Goal: Information Seeking & Learning: Learn about a topic

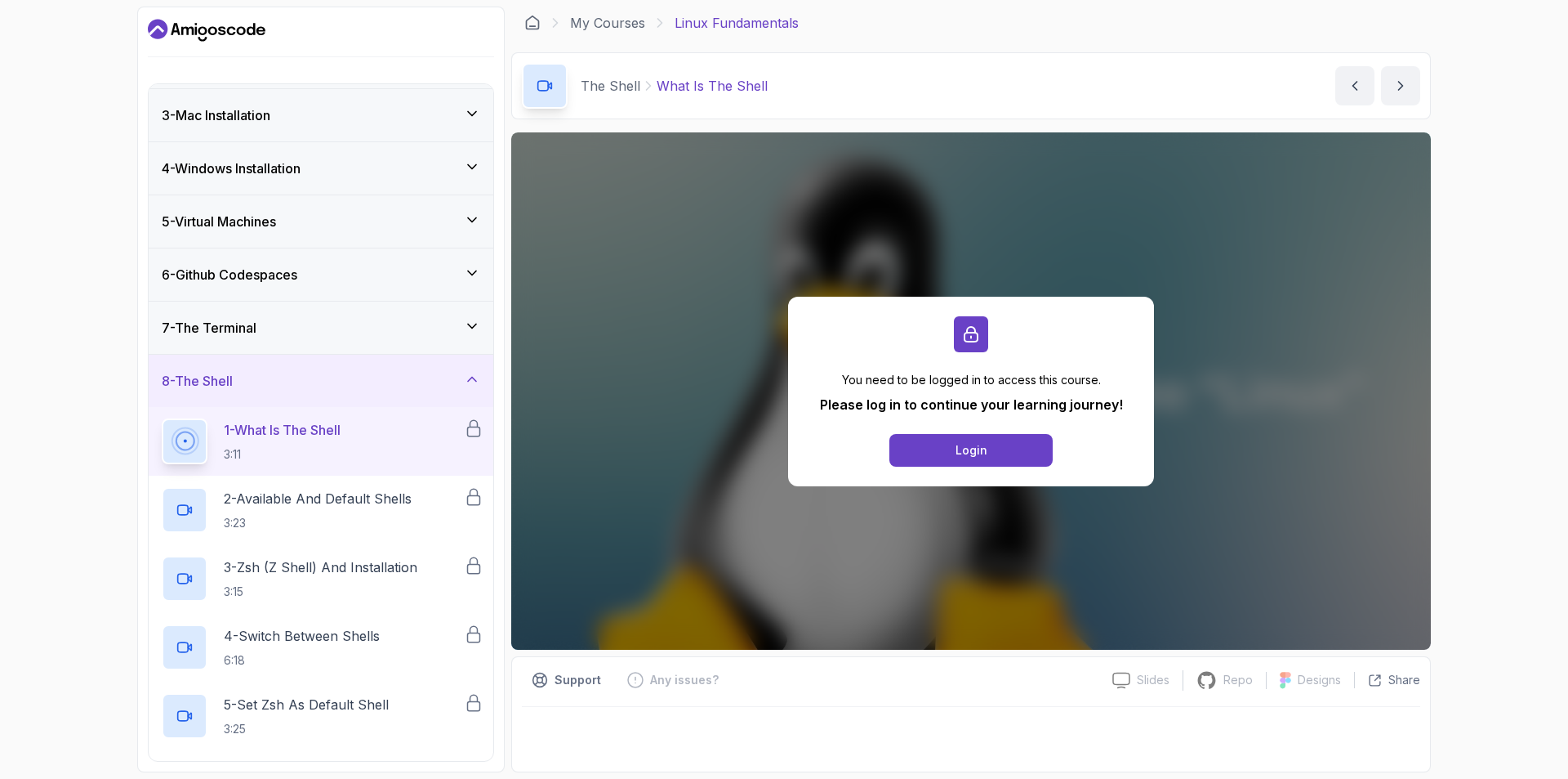
scroll to position [97, 0]
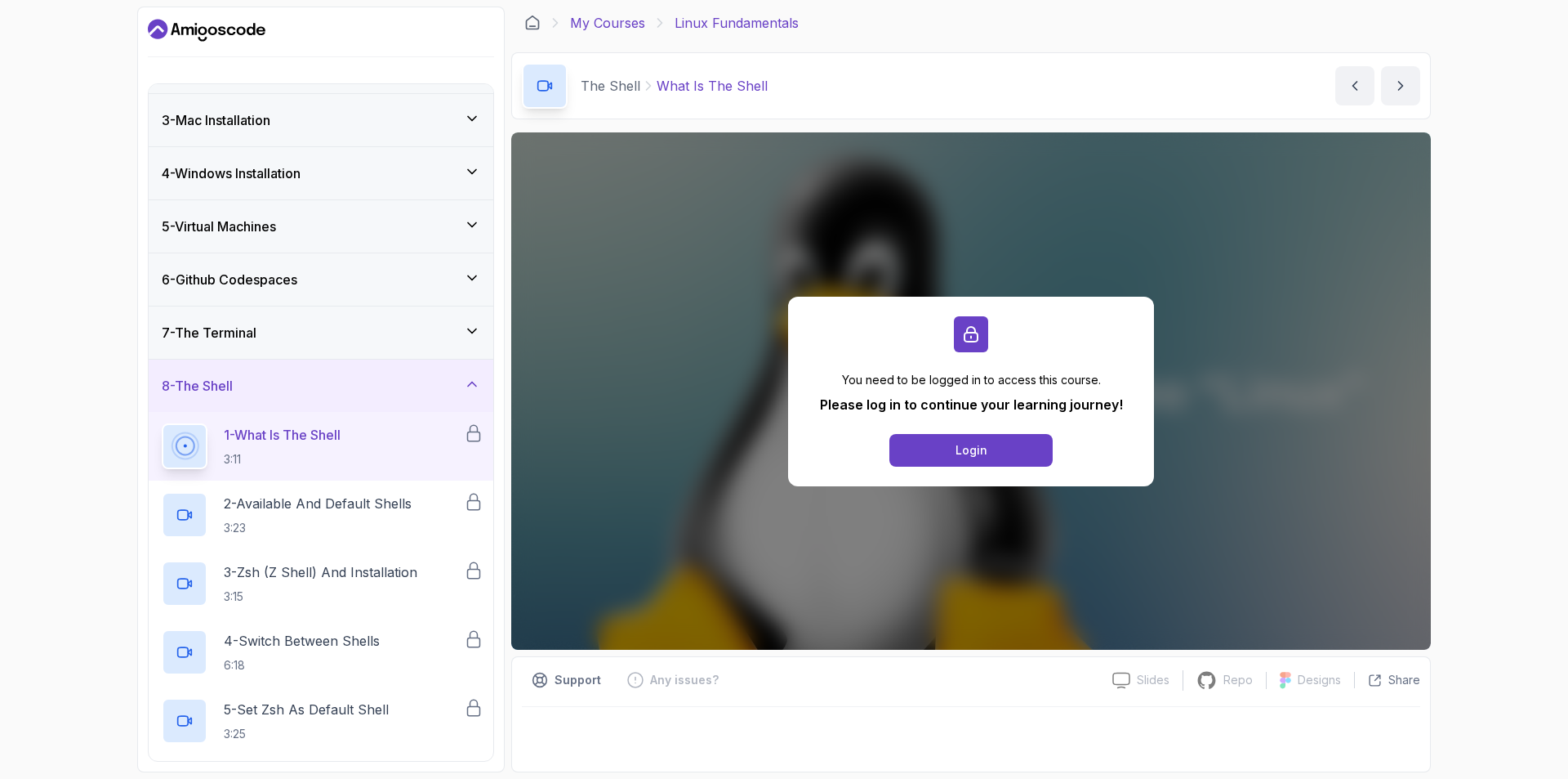
click at [615, 27] on link "My Courses" at bounding box center [608, 22] width 75 height 20
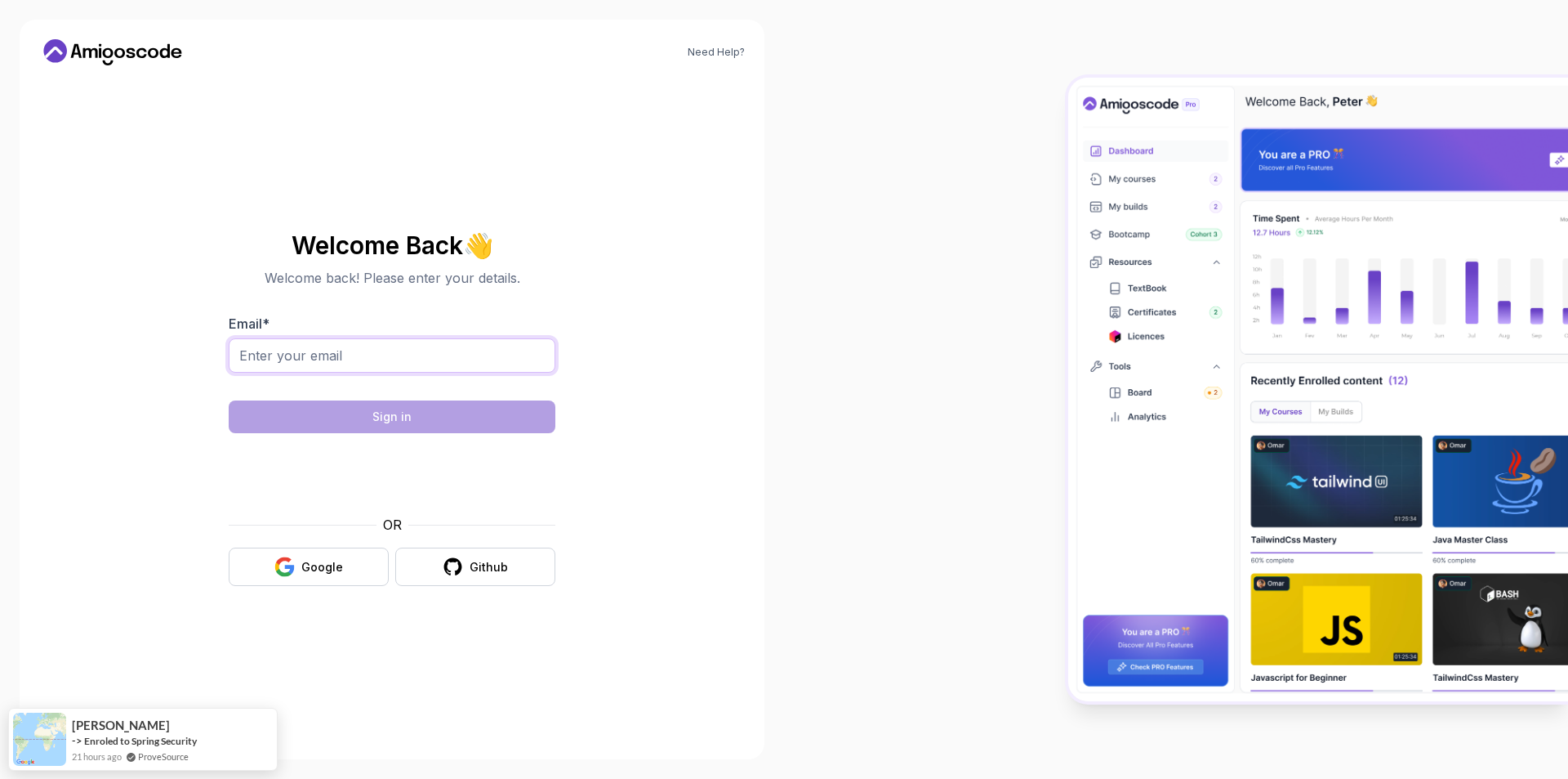
click at [403, 349] on input "Email *" at bounding box center [392, 355] width 327 height 35
type input "[PERSON_NAME][EMAIL_ADDRESS][PERSON_NAME][DOMAIN_NAME]"
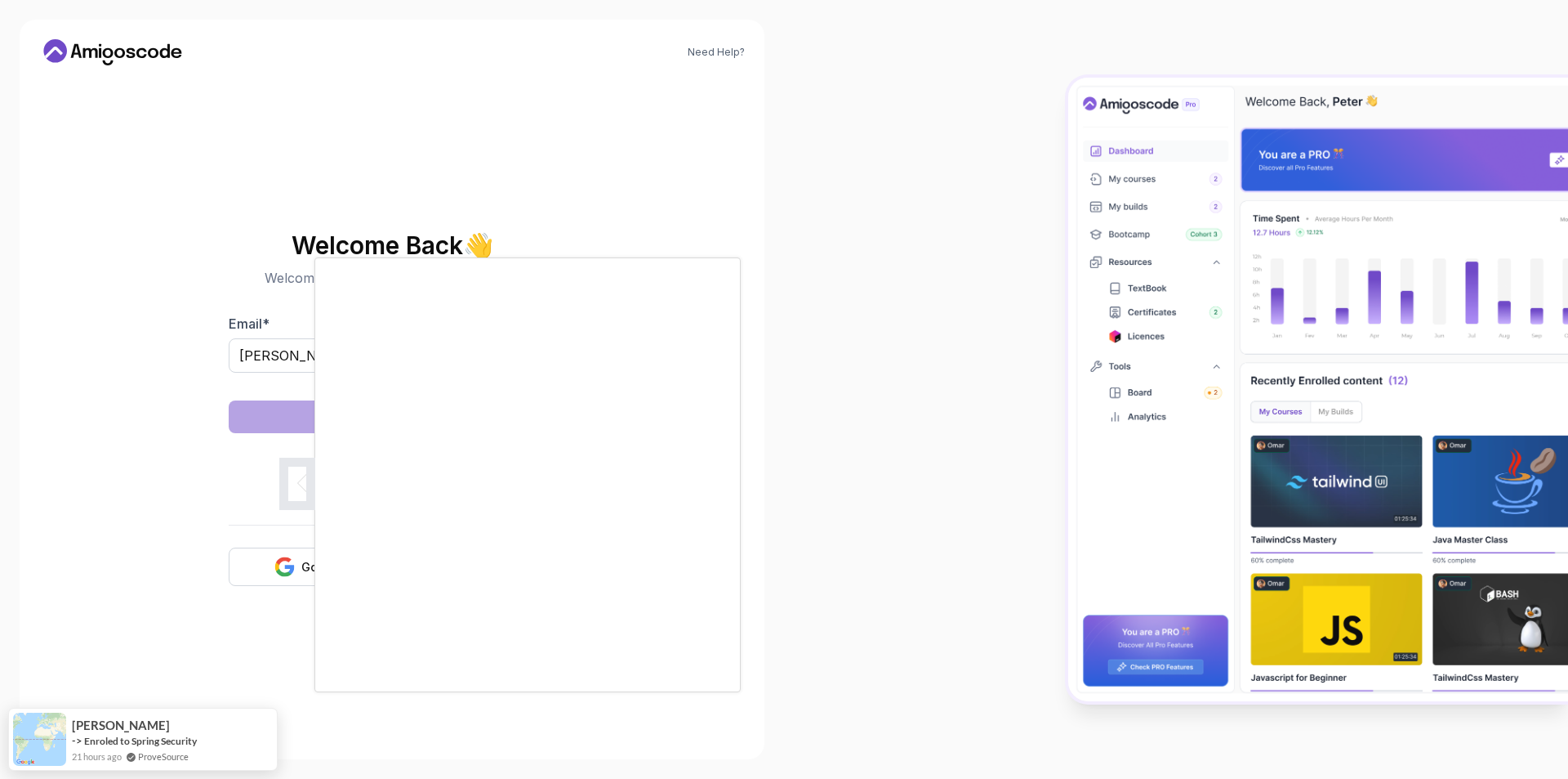
click at [150, 450] on div at bounding box center [784, 389] width 1568 height 779
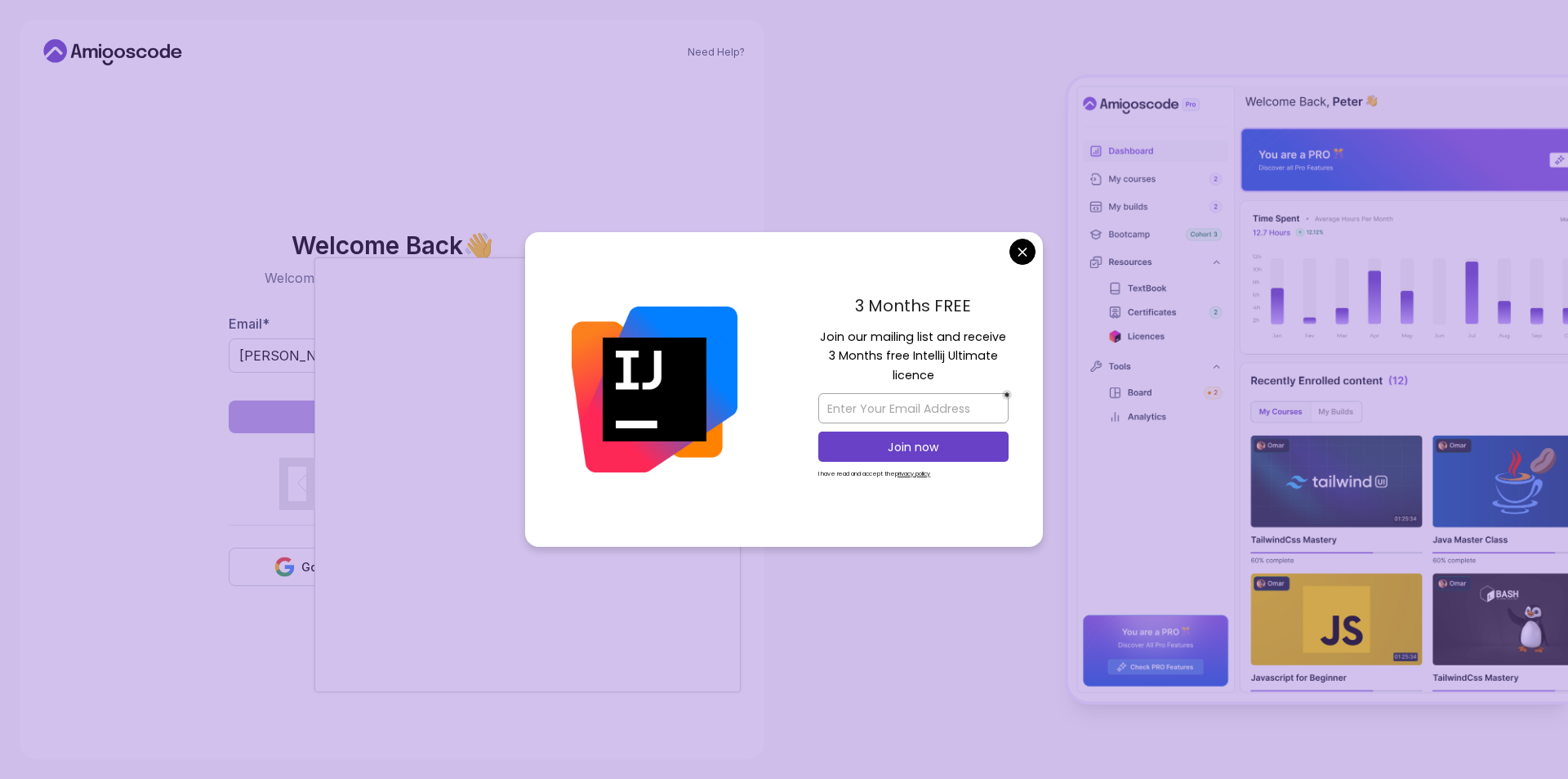
click at [1018, 244] on body "Need Help? Welcome Back 👋 Welcome back! Please enter your details. Email * fahe…" at bounding box center [784, 389] width 1568 height 779
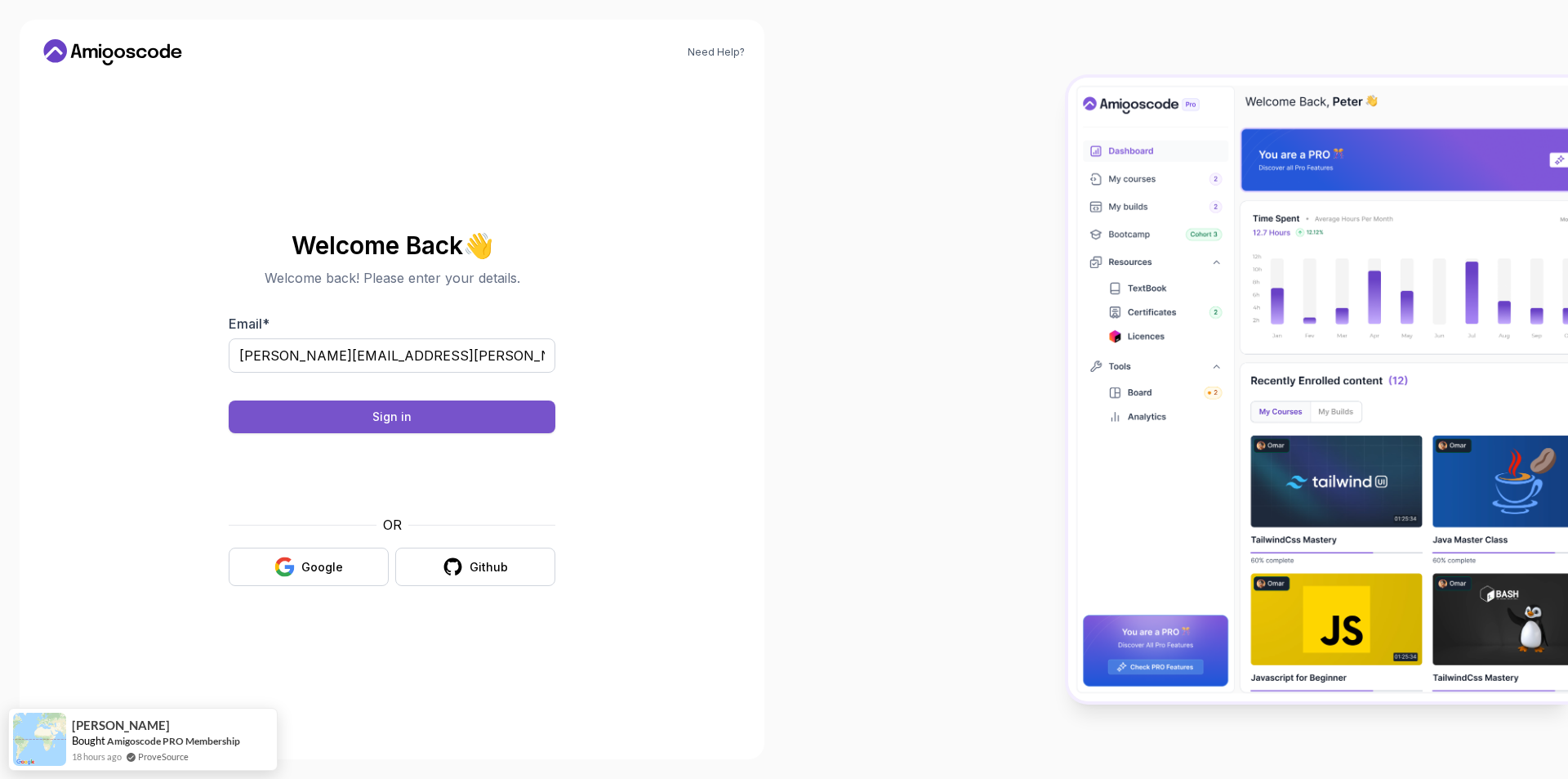
click at [481, 416] on button "Sign in" at bounding box center [392, 417] width 327 height 33
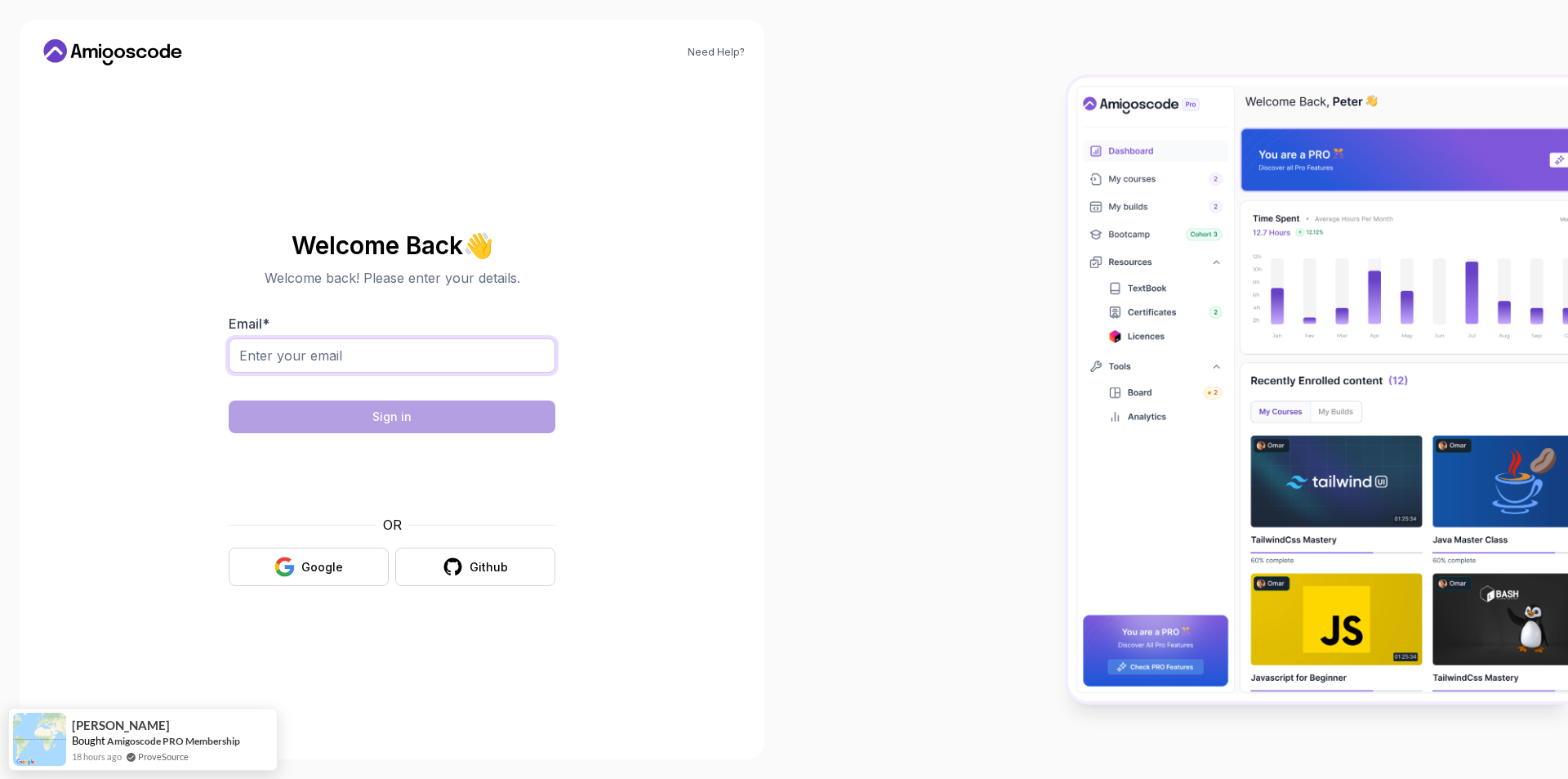
click at [290, 357] on input "Email *" at bounding box center [392, 355] width 327 height 35
type input "[PERSON_NAME][EMAIL_ADDRESS][PERSON_NAME][DOMAIN_NAME]"
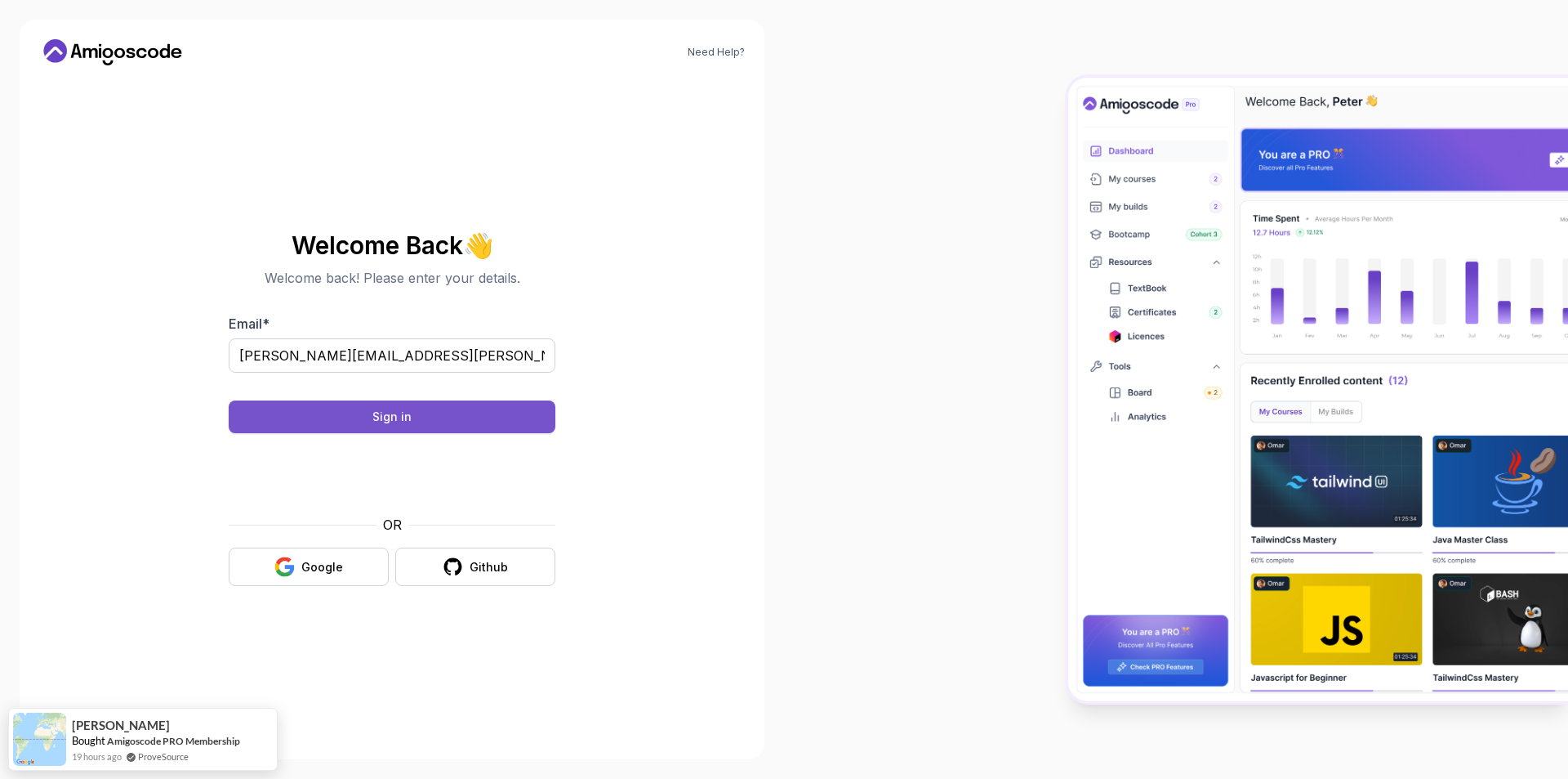
click at [396, 418] on div "Sign in" at bounding box center [392, 416] width 39 height 16
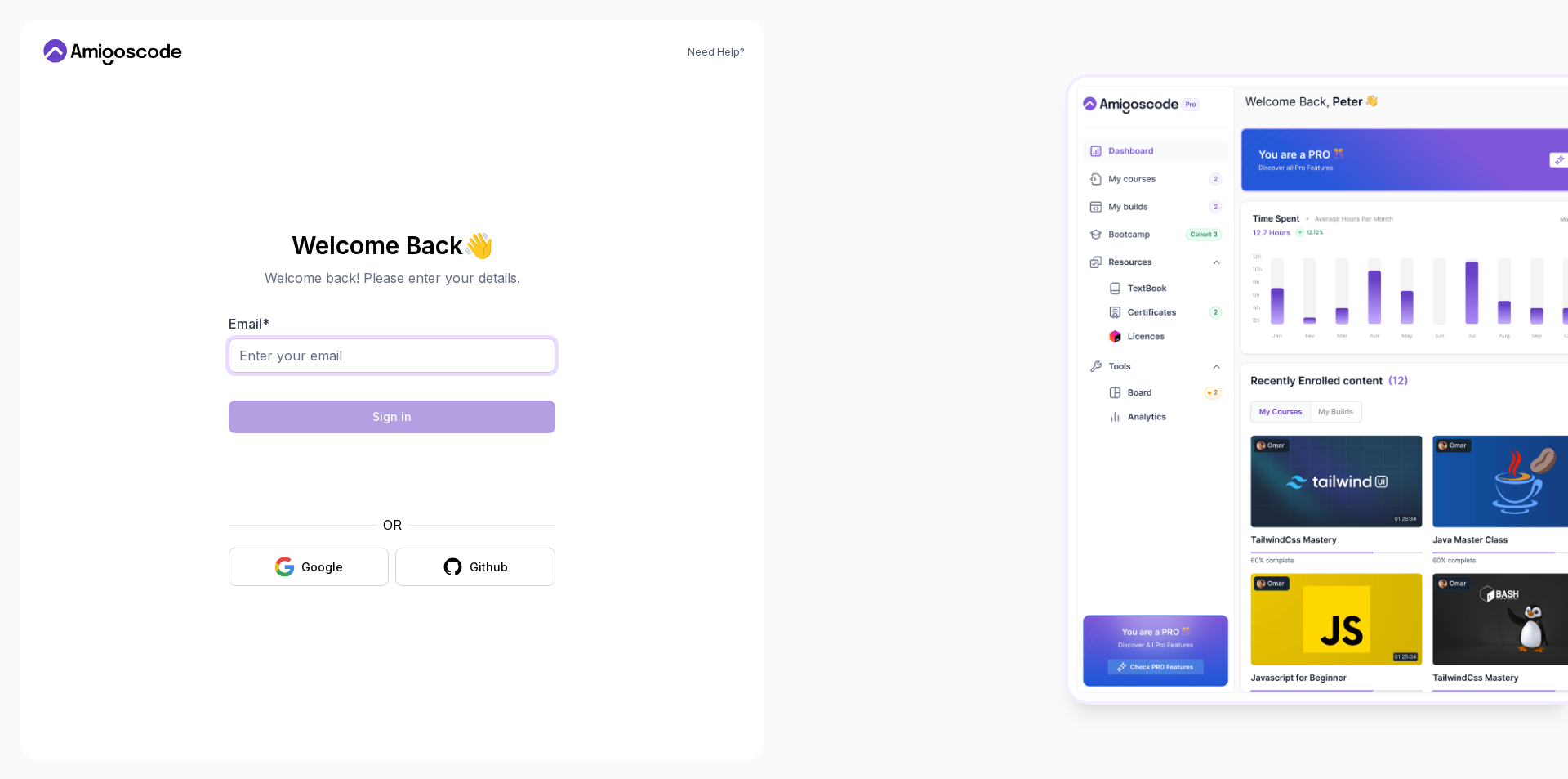
click at [365, 362] on input "Email *" at bounding box center [392, 355] width 327 height 35
type input "[PERSON_NAME][EMAIL_ADDRESS][PERSON_NAME][DOMAIN_NAME]"
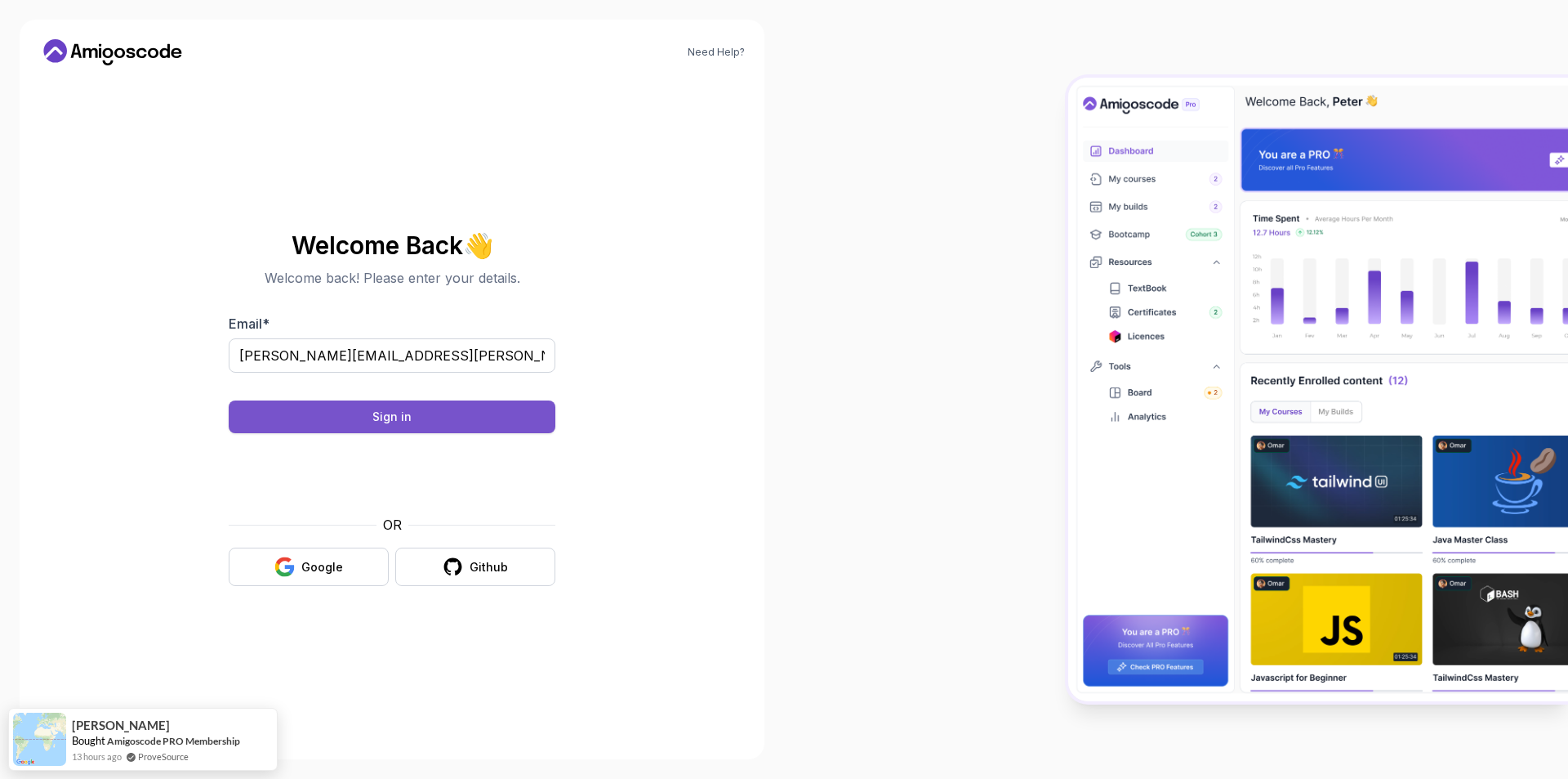
click at [457, 413] on button "Sign in" at bounding box center [392, 417] width 327 height 33
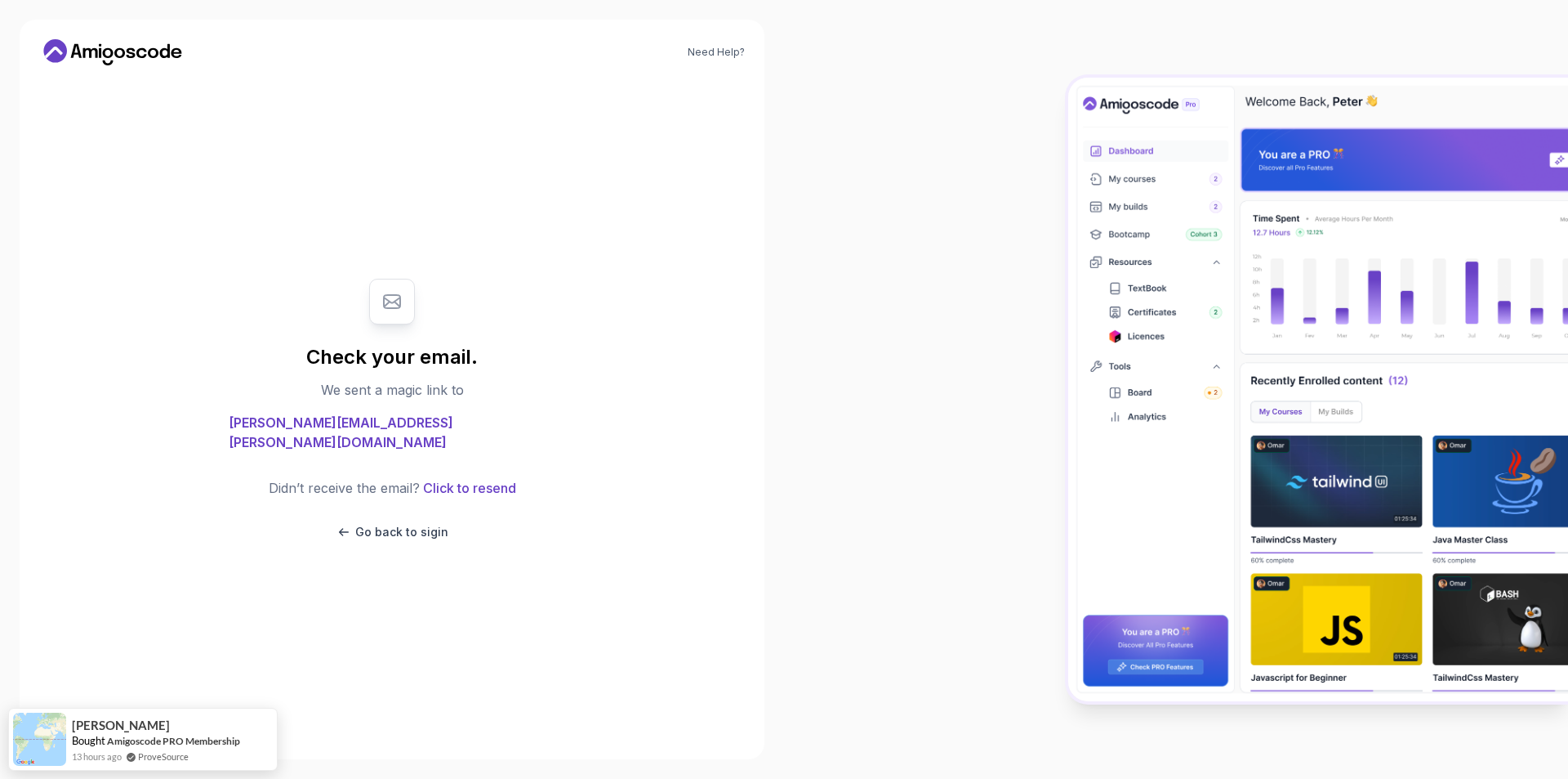
click at [1017, 248] on body "Need Help? Check your email. We sent a magic link to fahel.yaser@gmail.com Didn…" at bounding box center [784, 389] width 1568 height 779
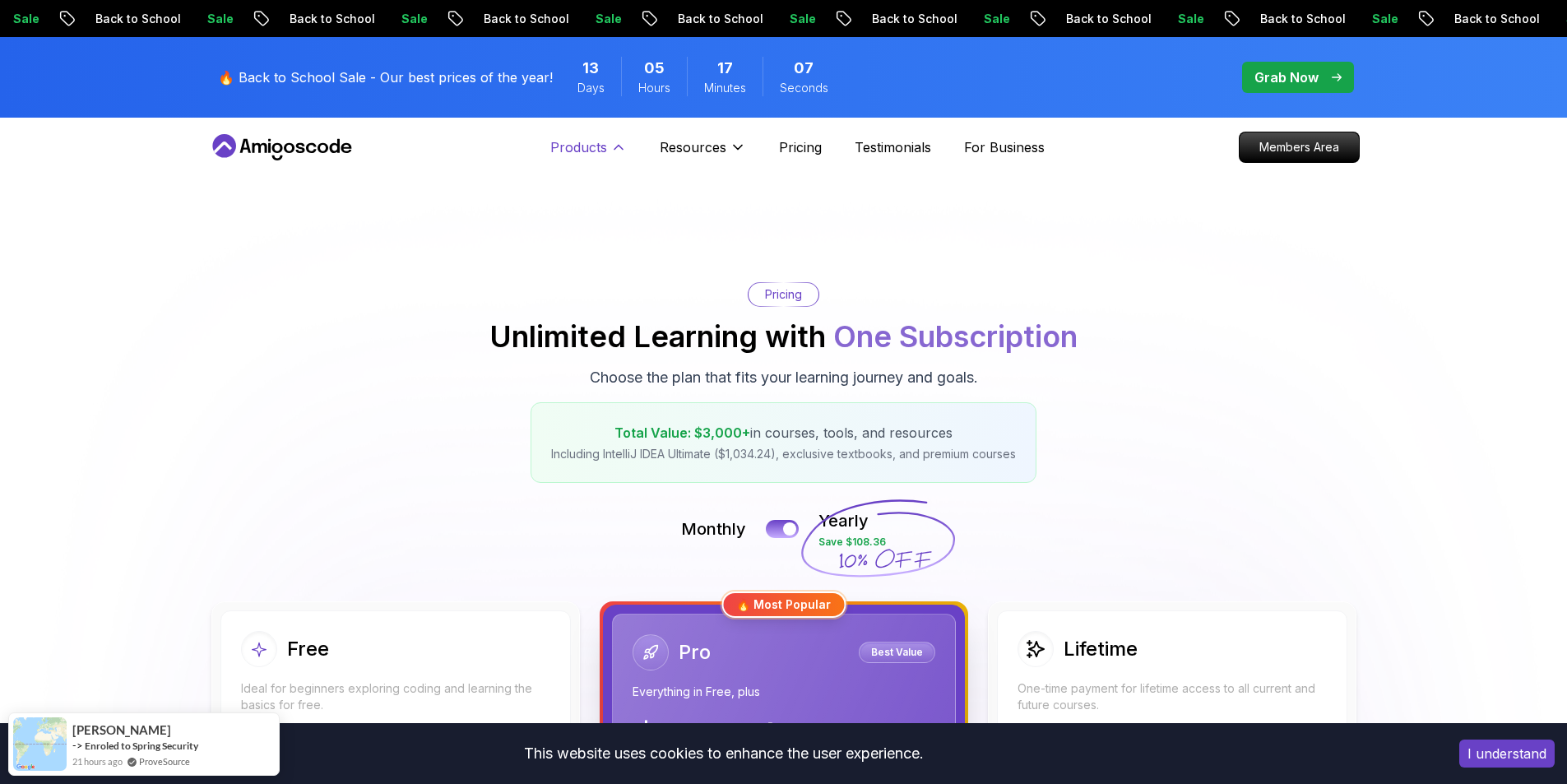
click at [578, 153] on p "Products" at bounding box center [578, 147] width 57 height 20
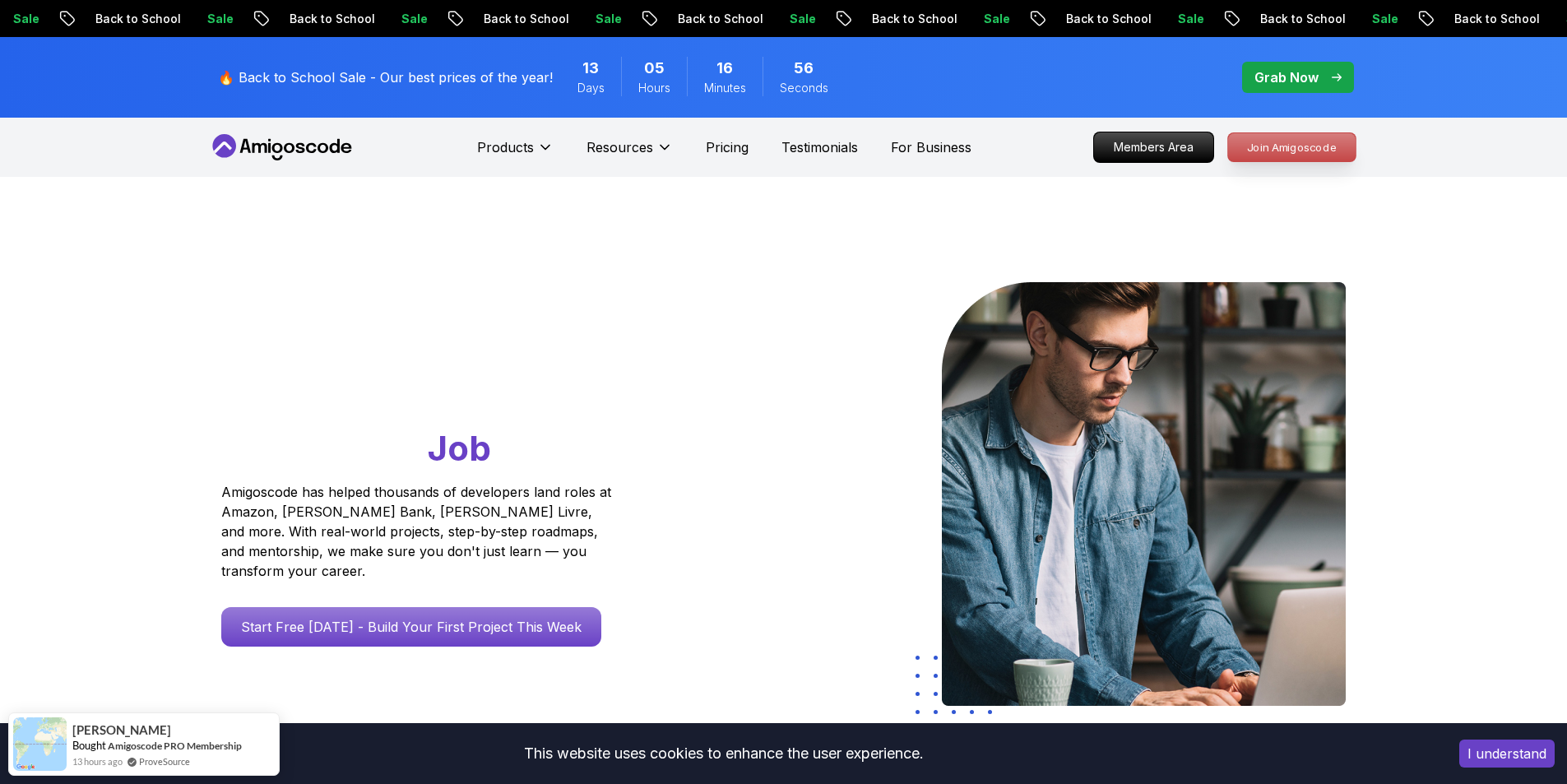
click at [1261, 149] on p "Join Amigoscode" at bounding box center [1292, 147] width 127 height 28
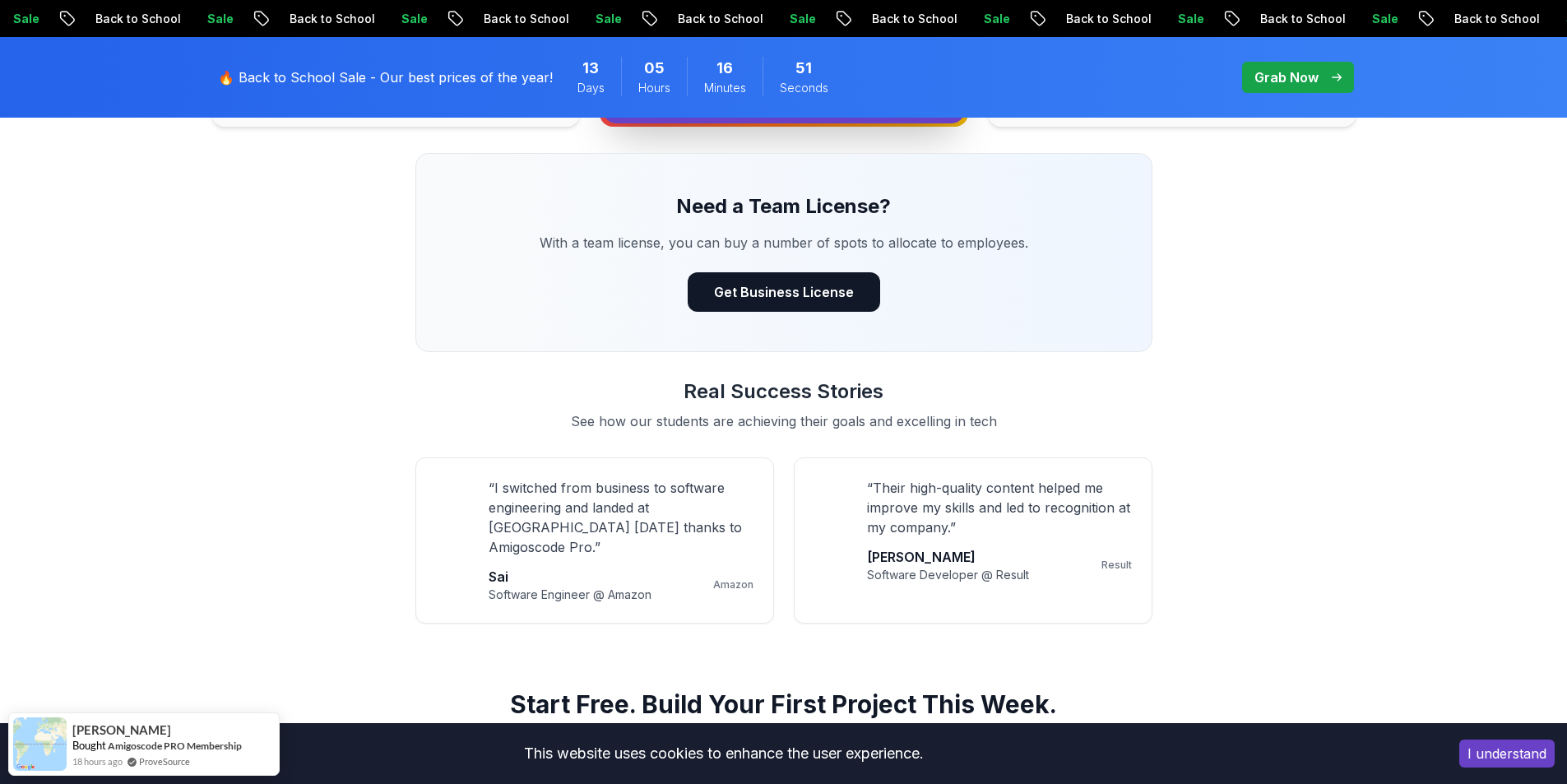
scroll to position [904, 0]
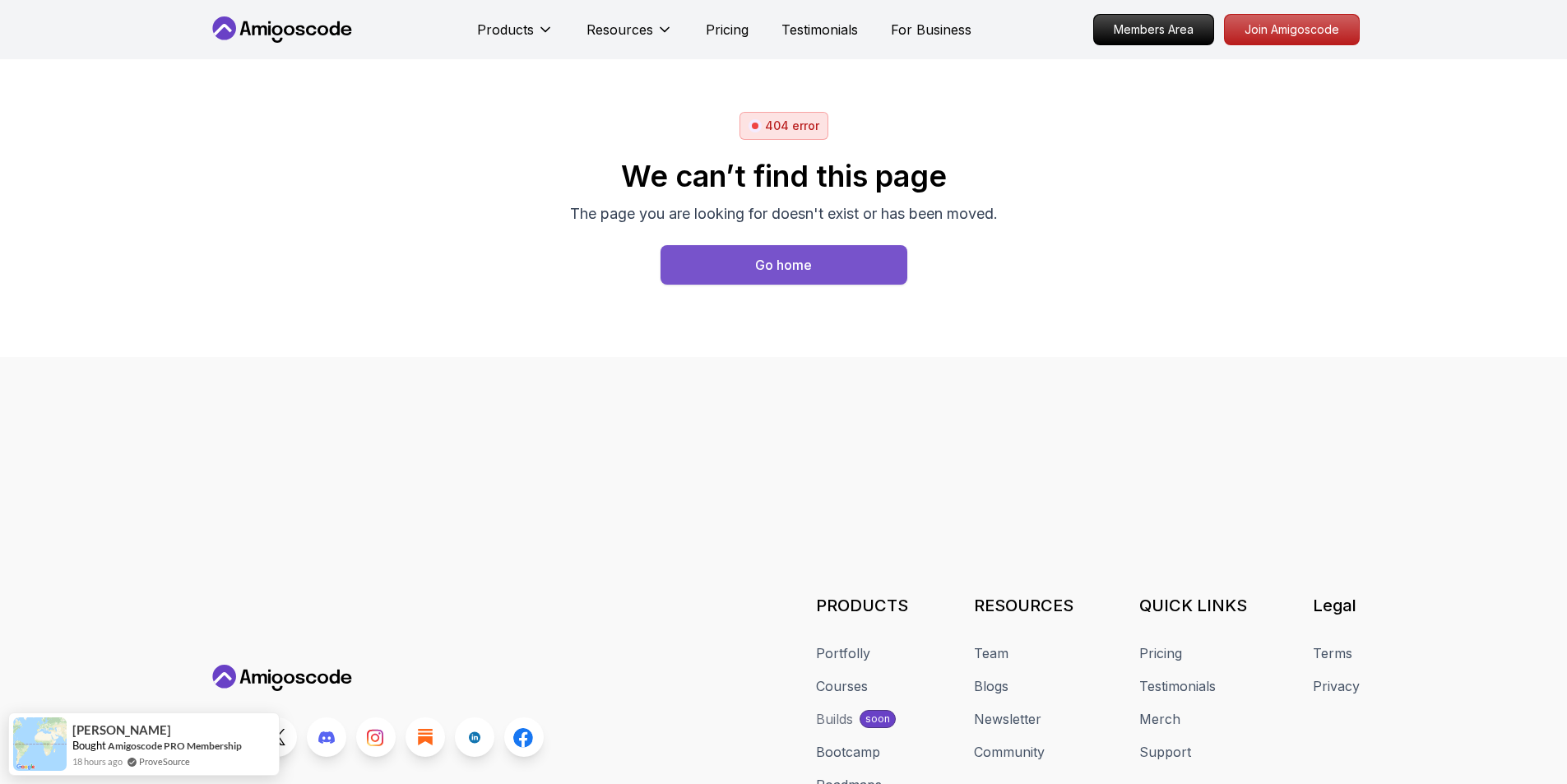
click at [783, 276] on button "Go home" at bounding box center [784, 265] width 246 height 39
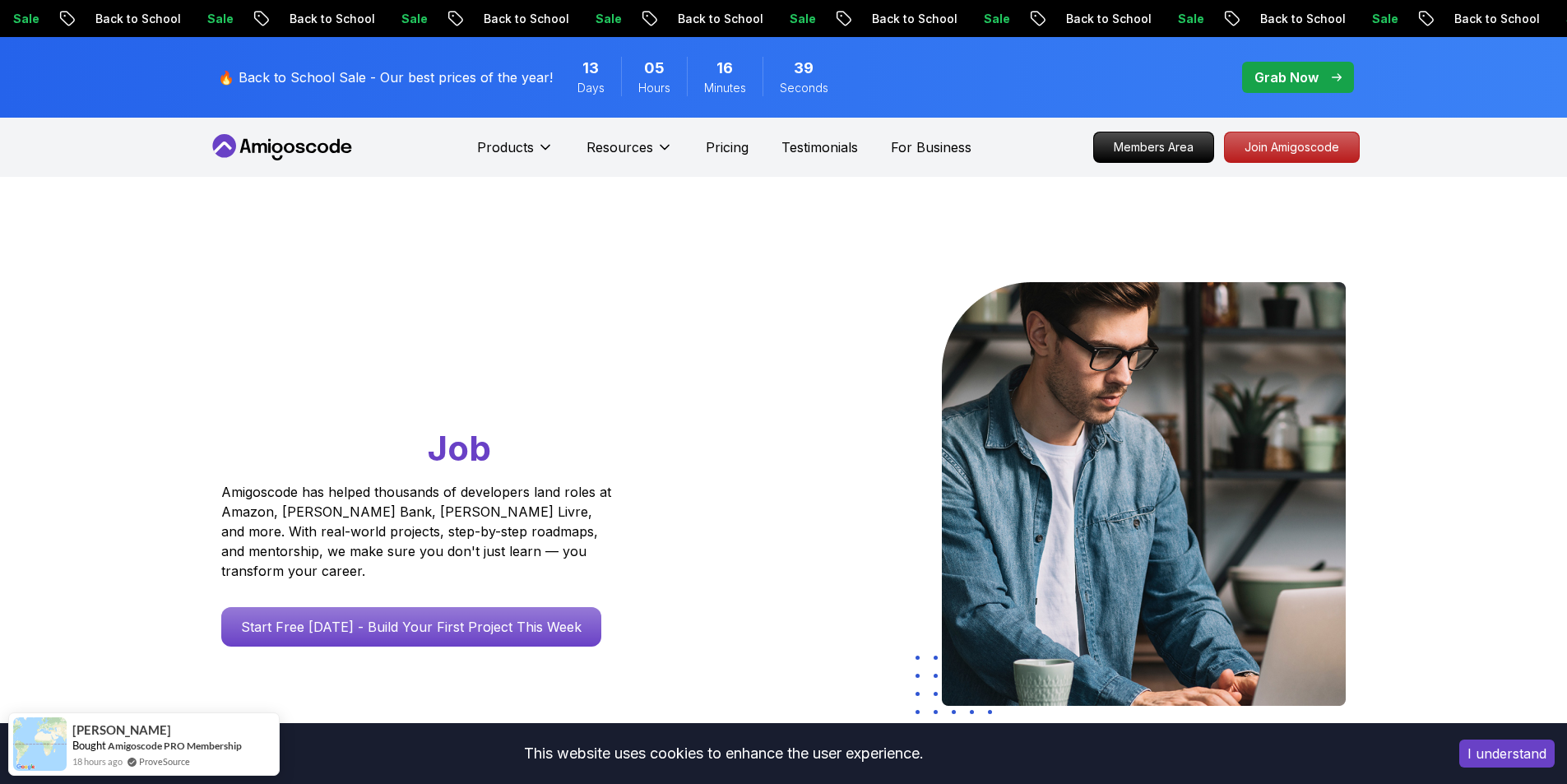
click at [1335, 69] on div "Grab Now" at bounding box center [1298, 77] width 87 height 20
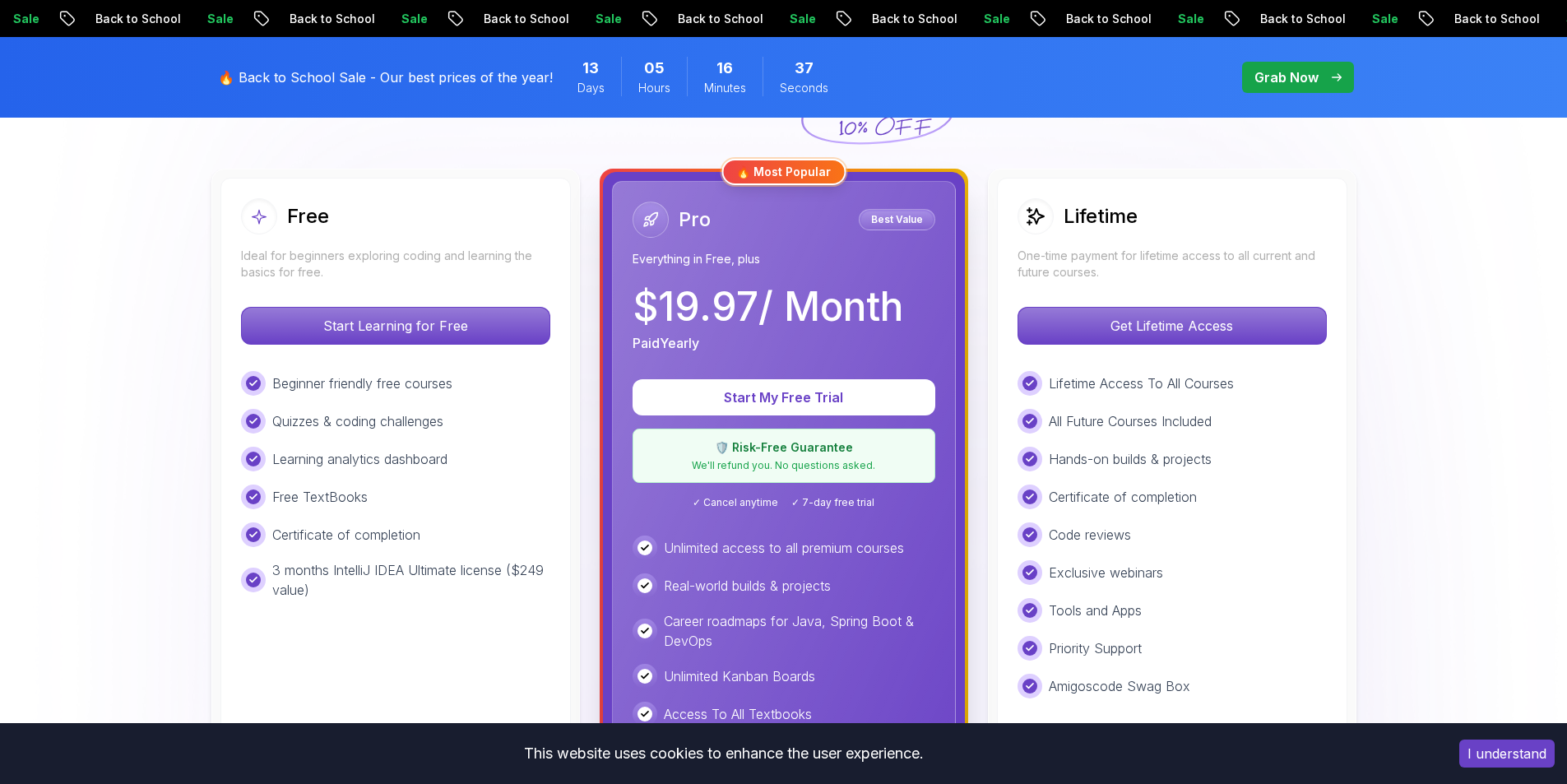
scroll to position [493, 0]
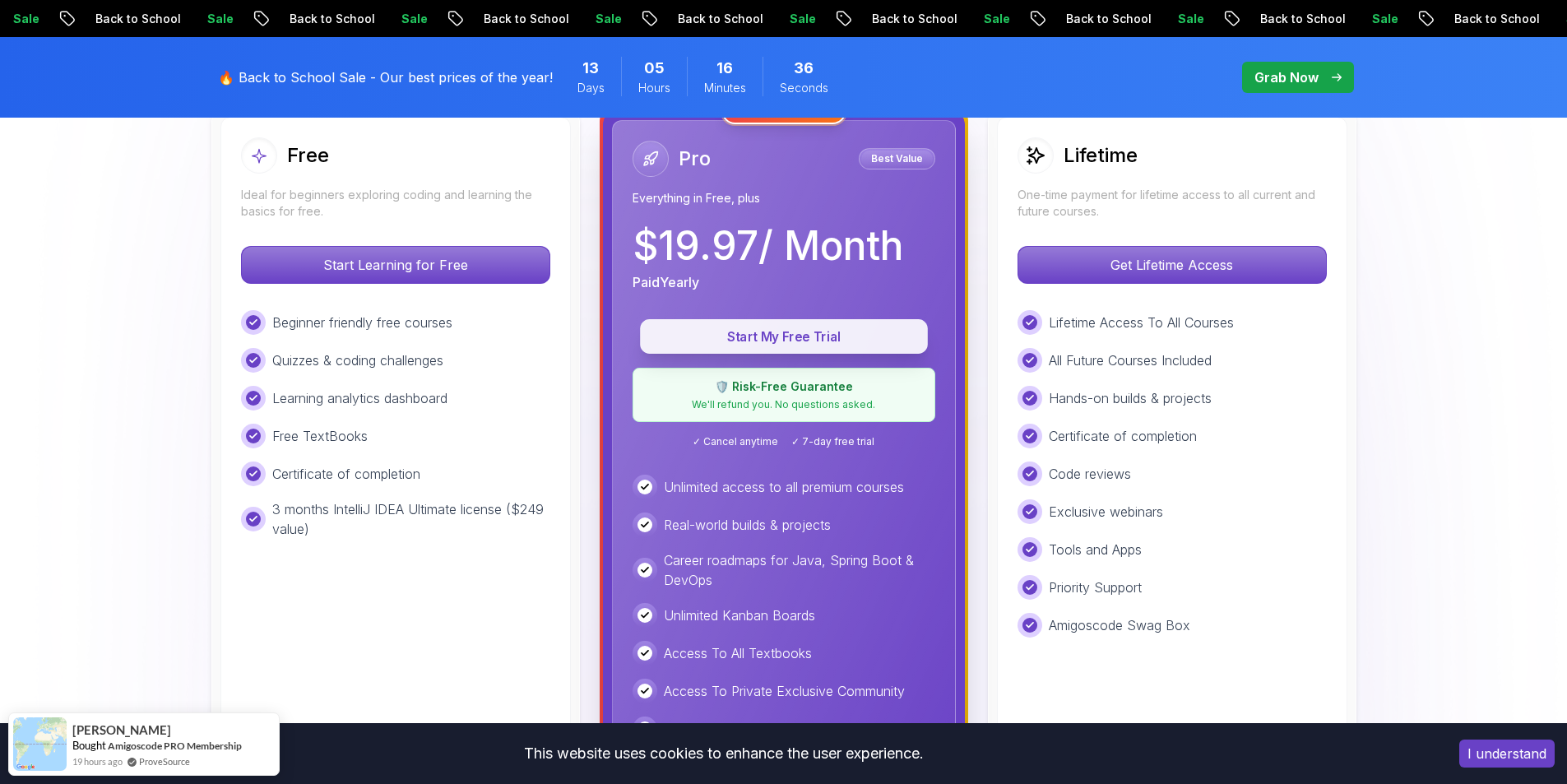
click at [784, 341] on p "Start My Free Trial" at bounding box center [784, 337] width 250 height 19
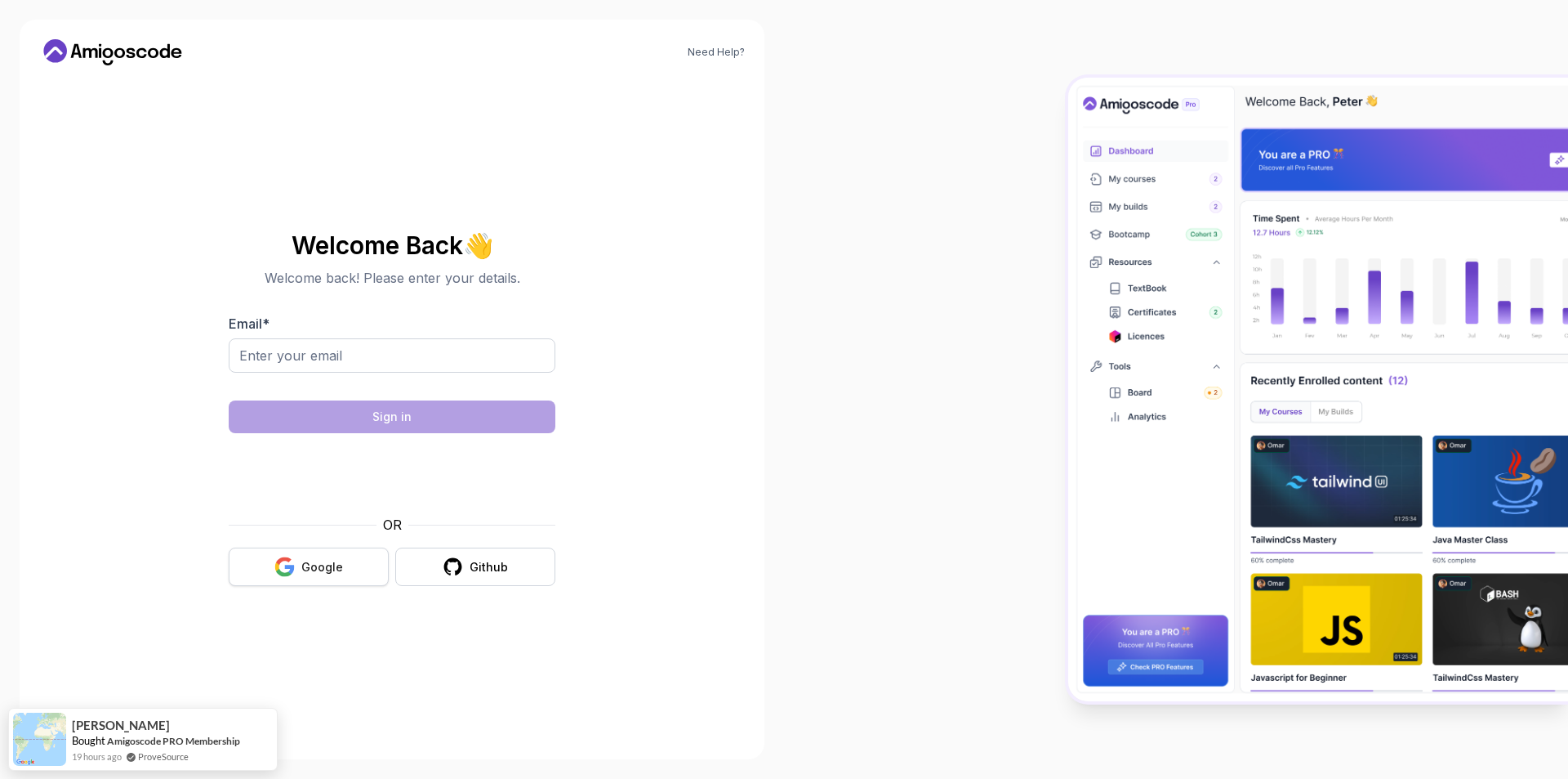
click at [322, 565] on div "Google" at bounding box center [322, 566] width 41 height 16
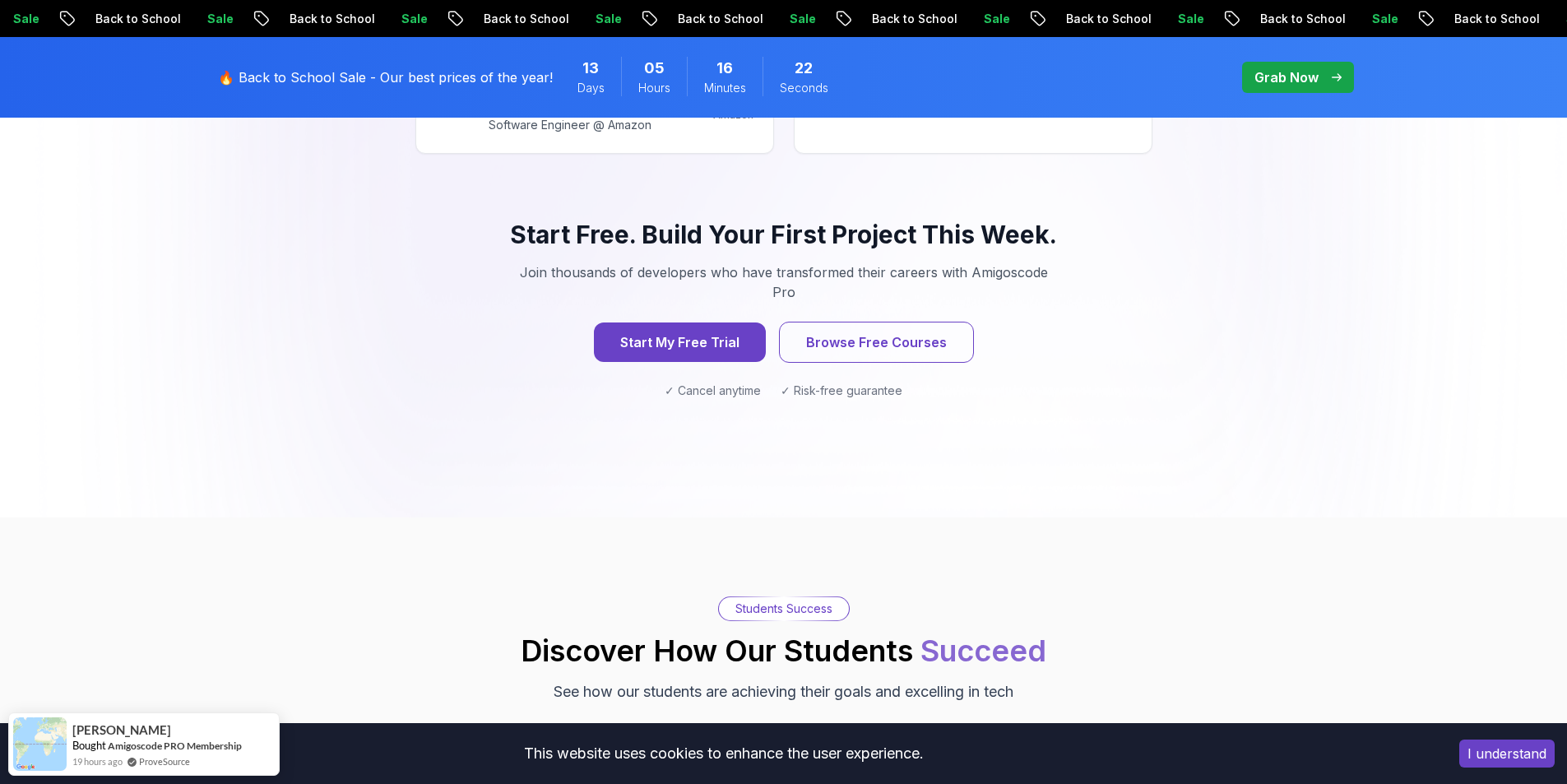
scroll to position [1726, 0]
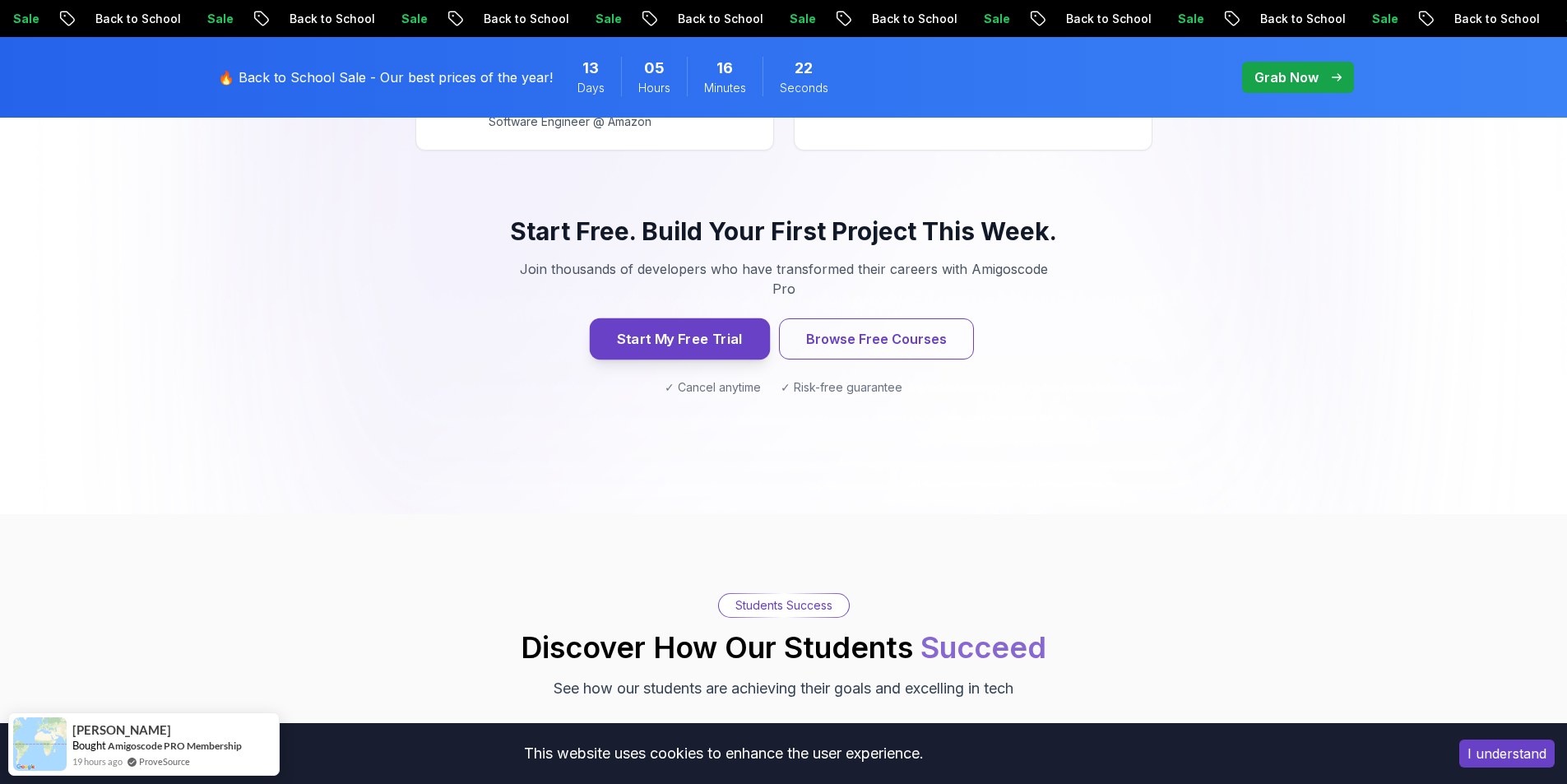
click at [676, 318] on button "Start My Free Trial" at bounding box center [679, 338] width 180 height 41
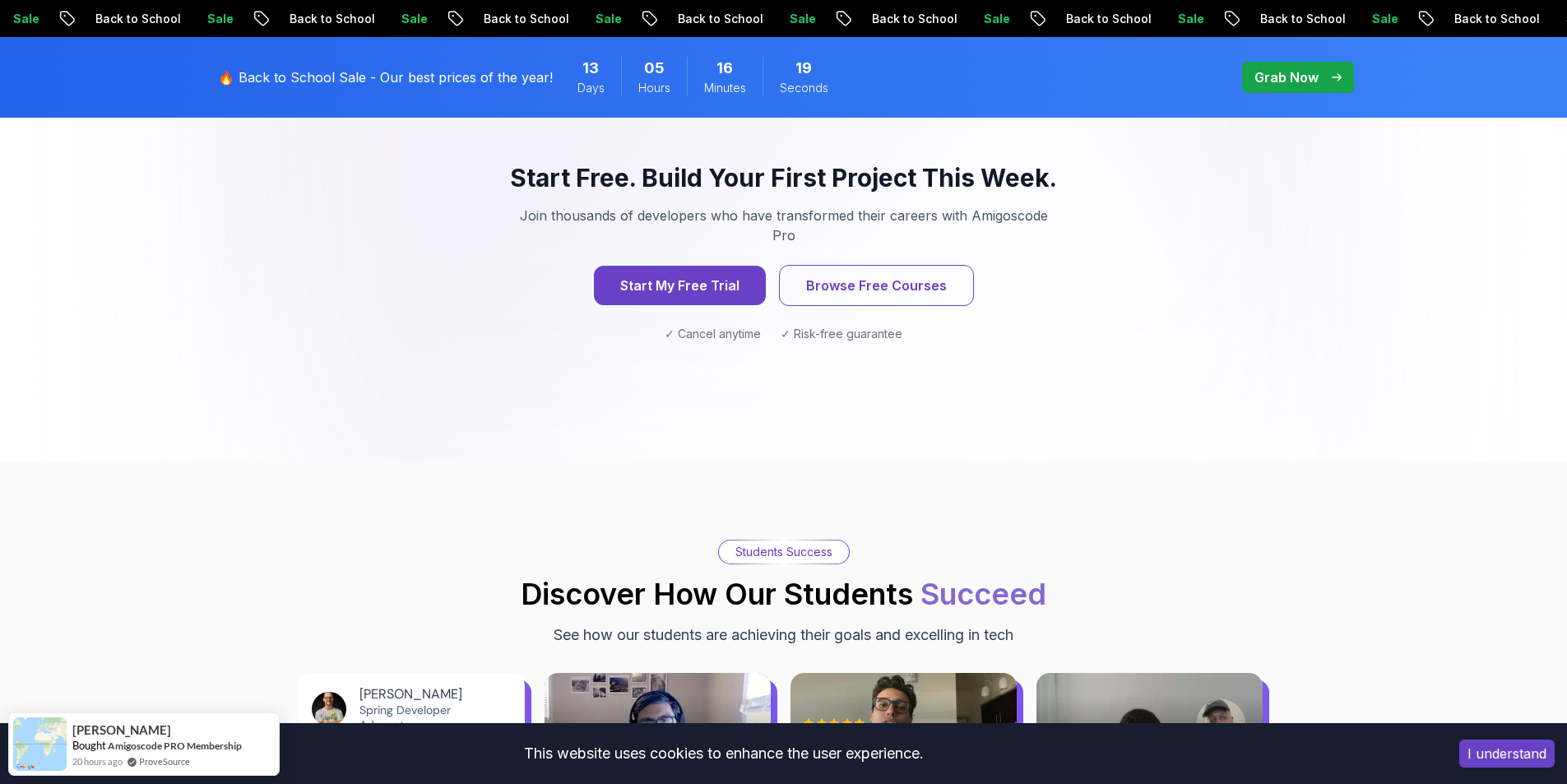
scroll to position [1809, 0]
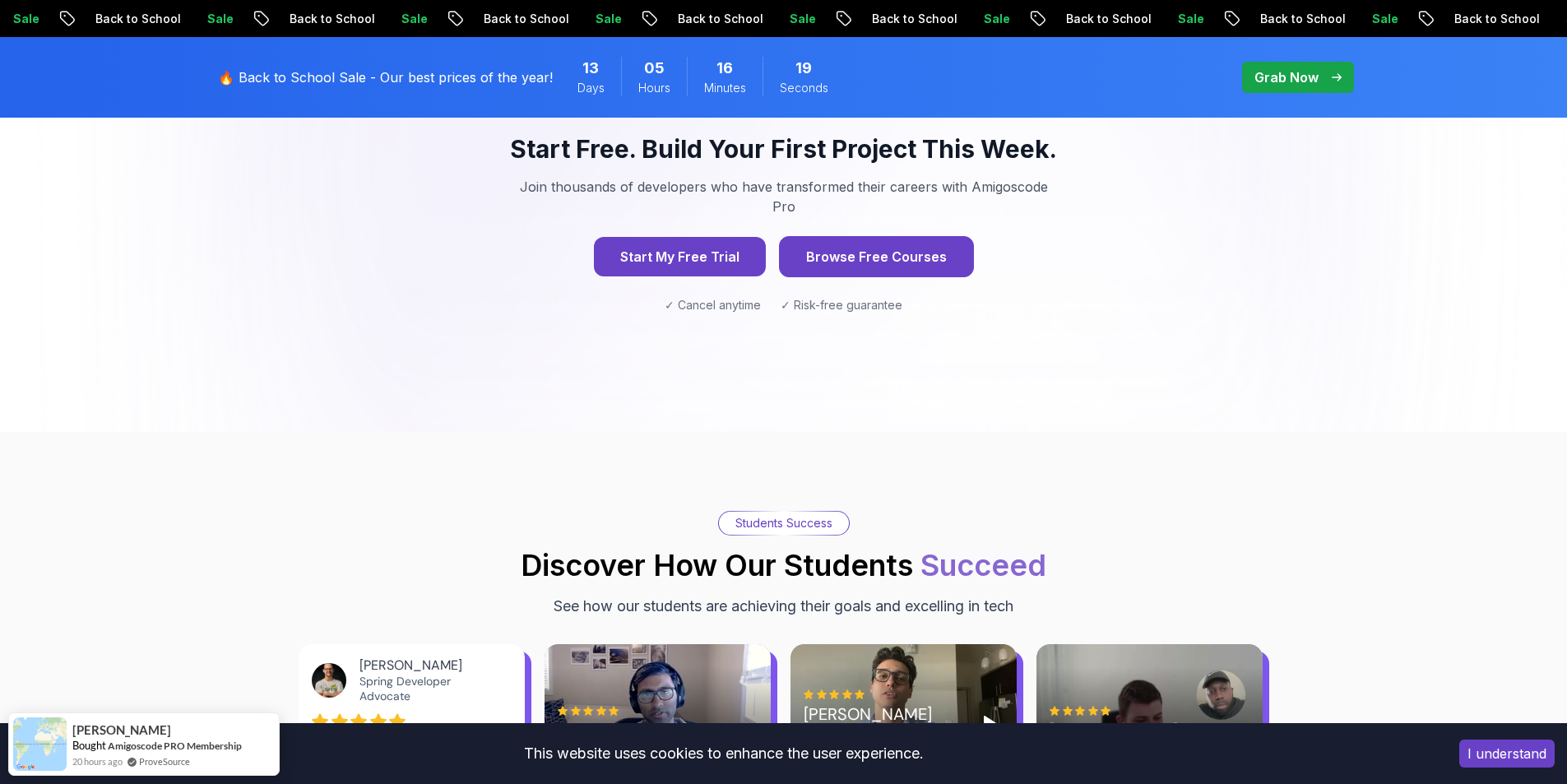
click at [857, 236] on button "Browse Free Courses" at bounding box center [877, 256] width 195 height 41
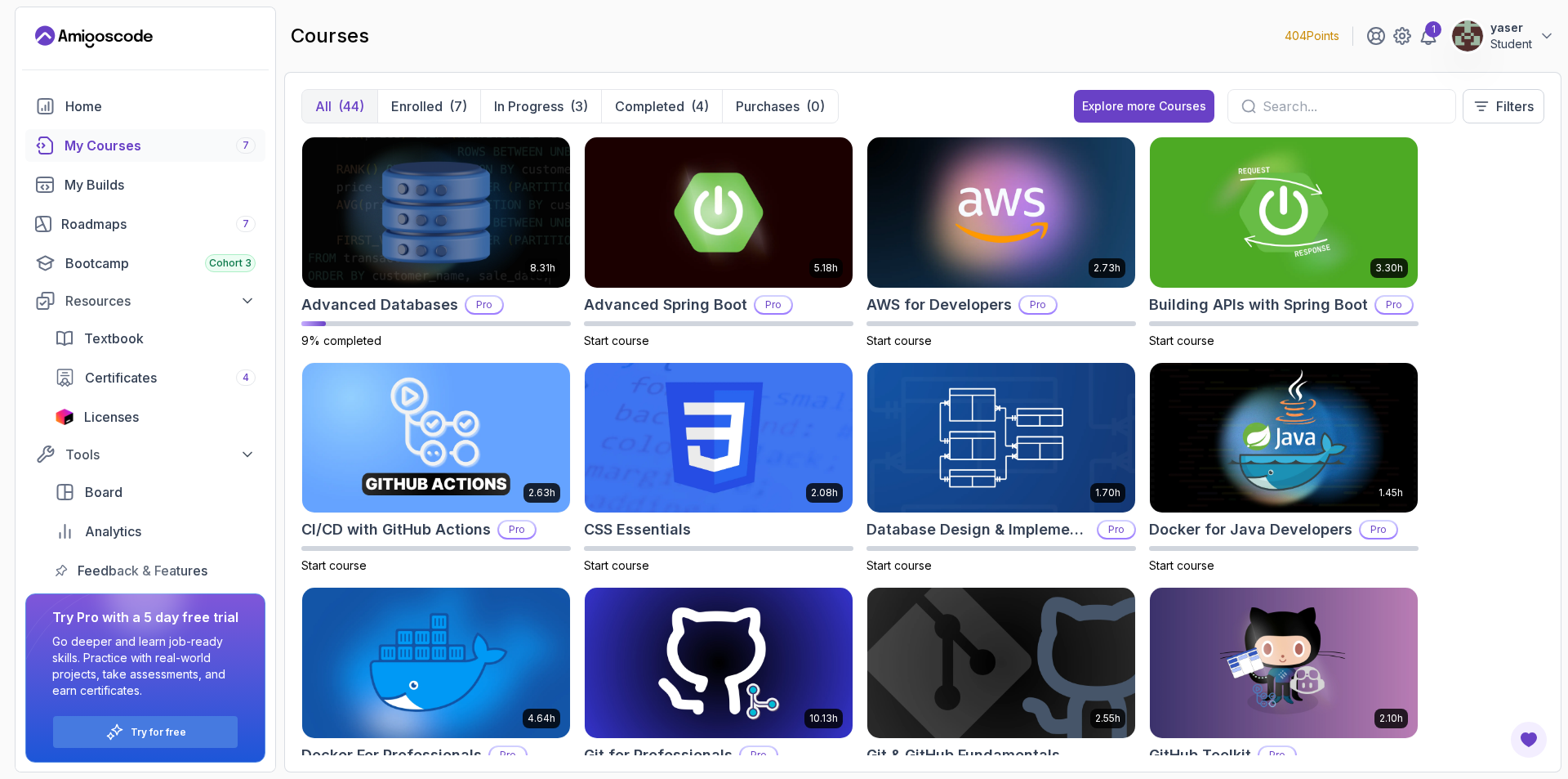
click at [1555, 37] on div "courses 404 Points 1 yaser Student" at bounding box center [923, 36] width 1278 height 59
click at [1552, 34] on icon at bounding box center [1546, 35] width 16 height 16
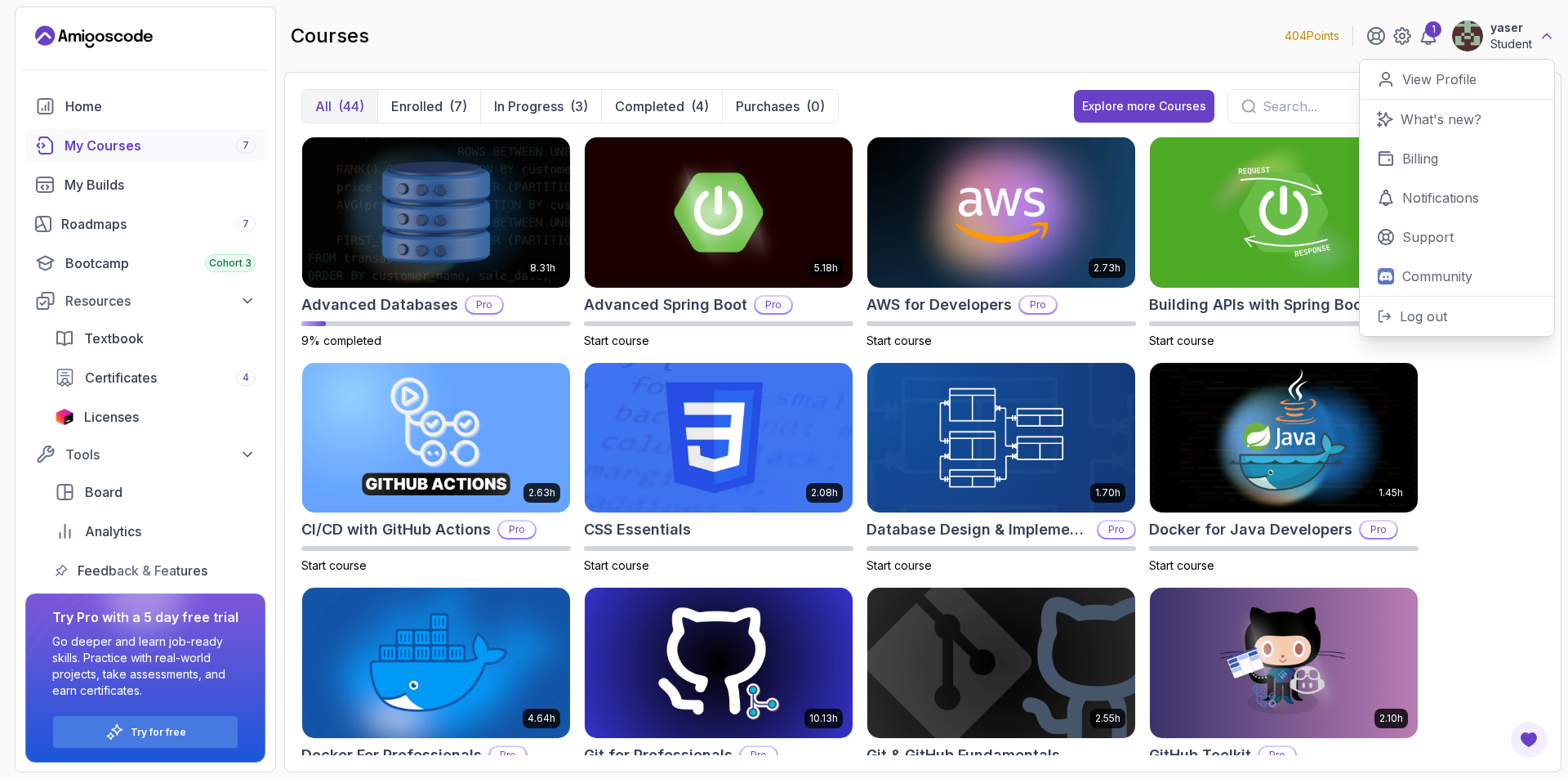
click at [1552, 34] on icon at bounding box center [1546, 35] width 16 height 16
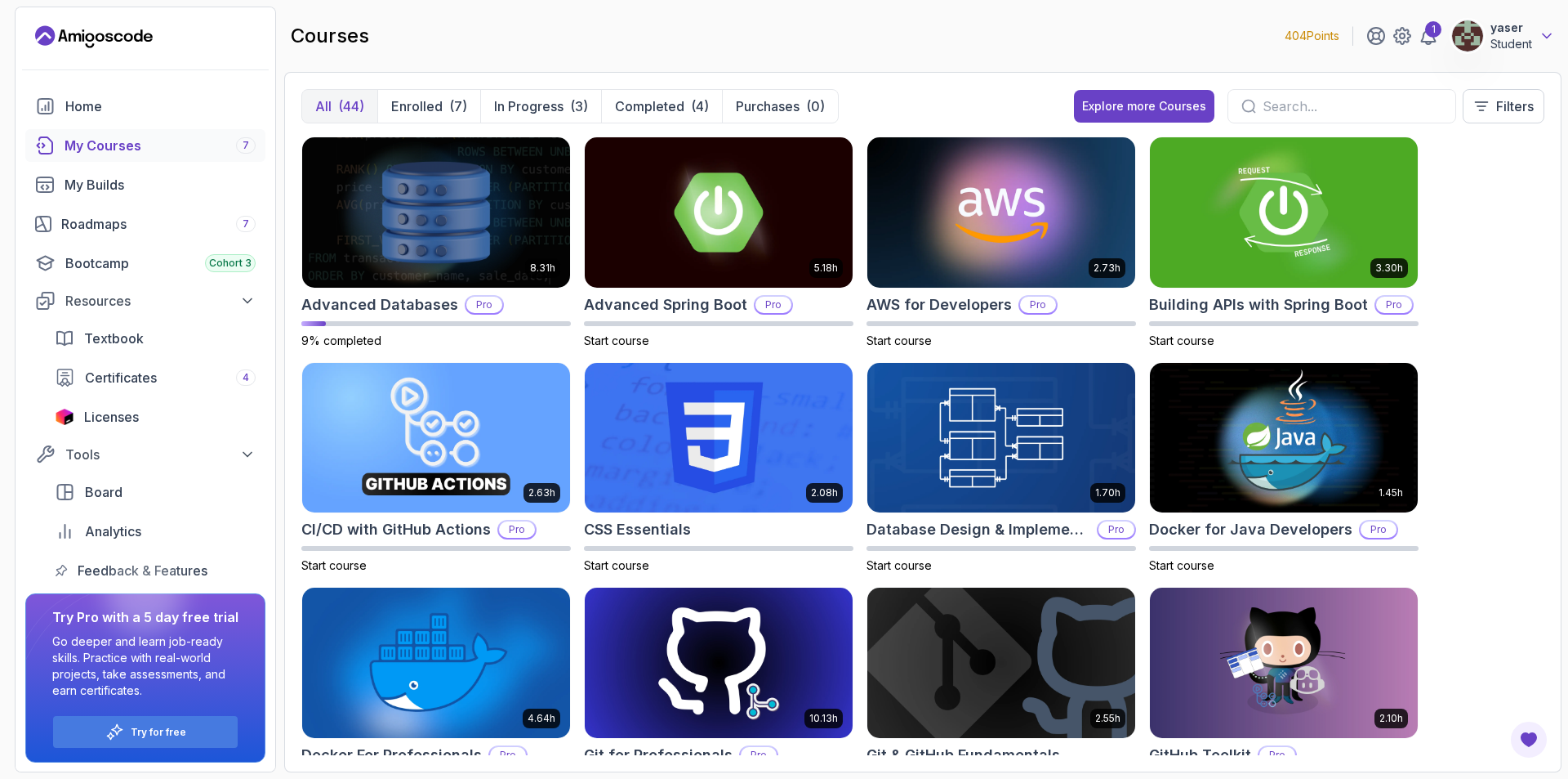
click at [1552, 34] on icon at bounding box center [1546, 35] width 16 height 16
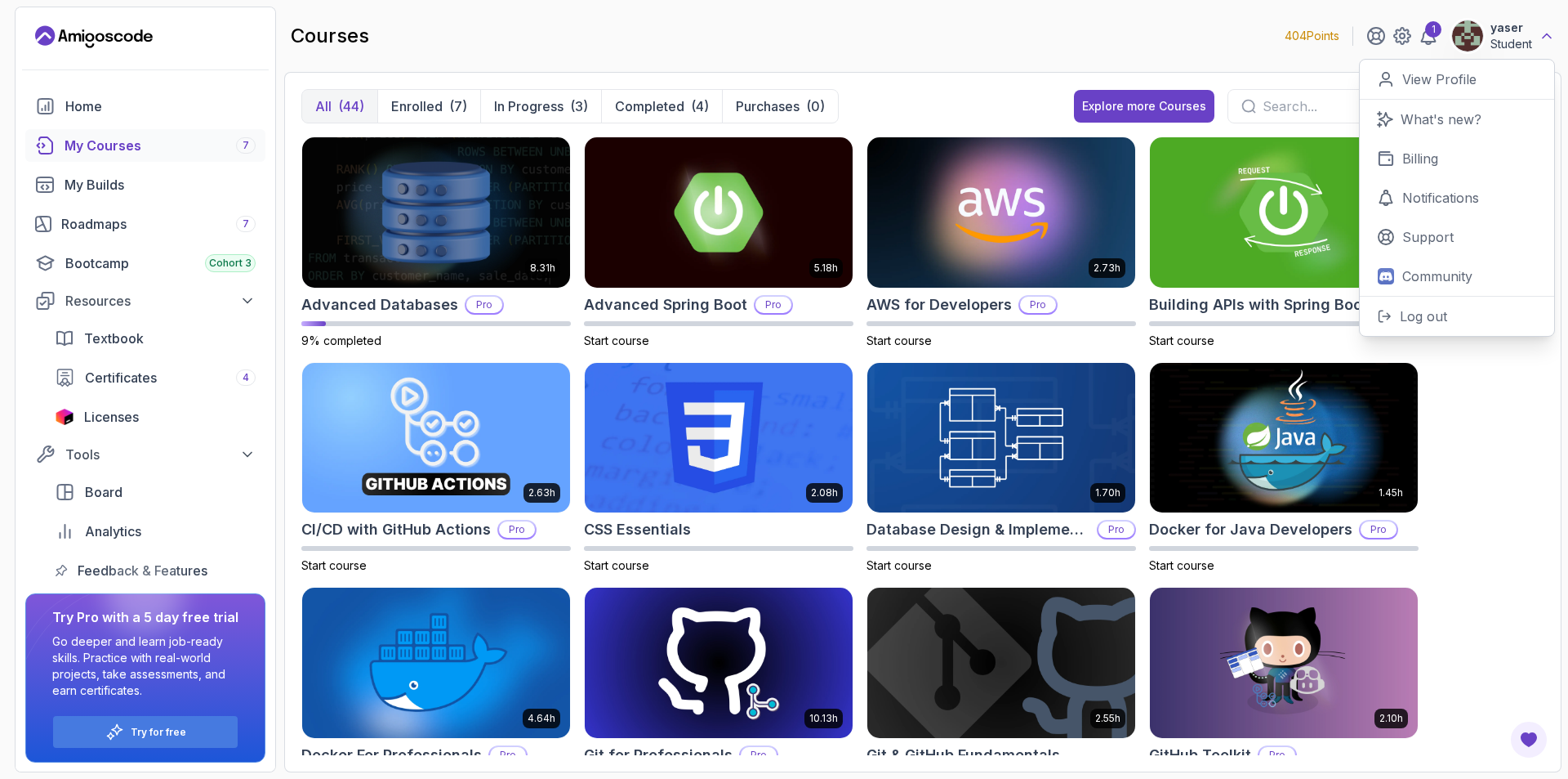
click at [1552, 34] on icon at bounding box center [1546, 35] width 16 height 16
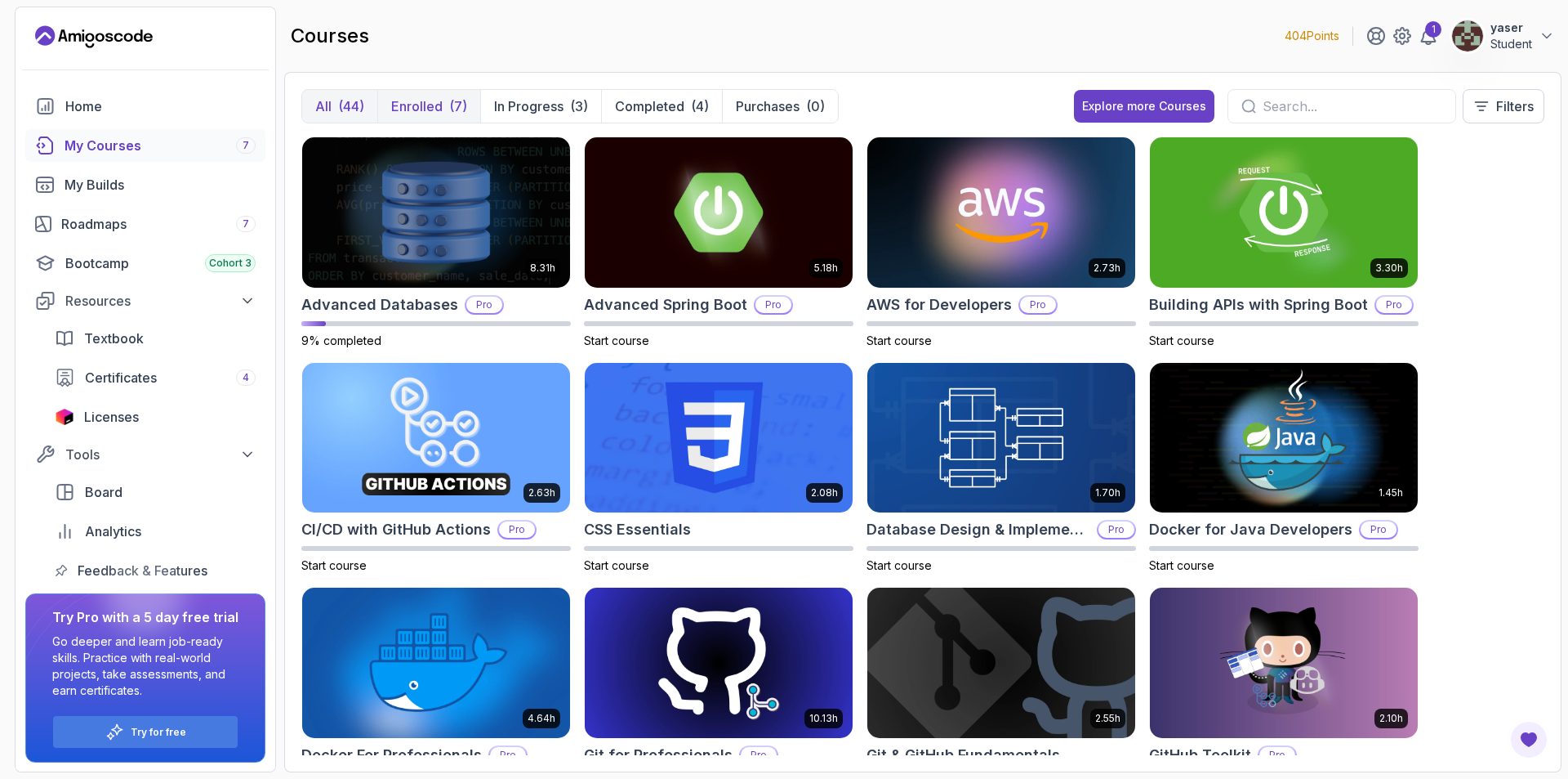
click at [432, 113] on p "Enrolled" at bounding box center [417, 106] width 52 height 20
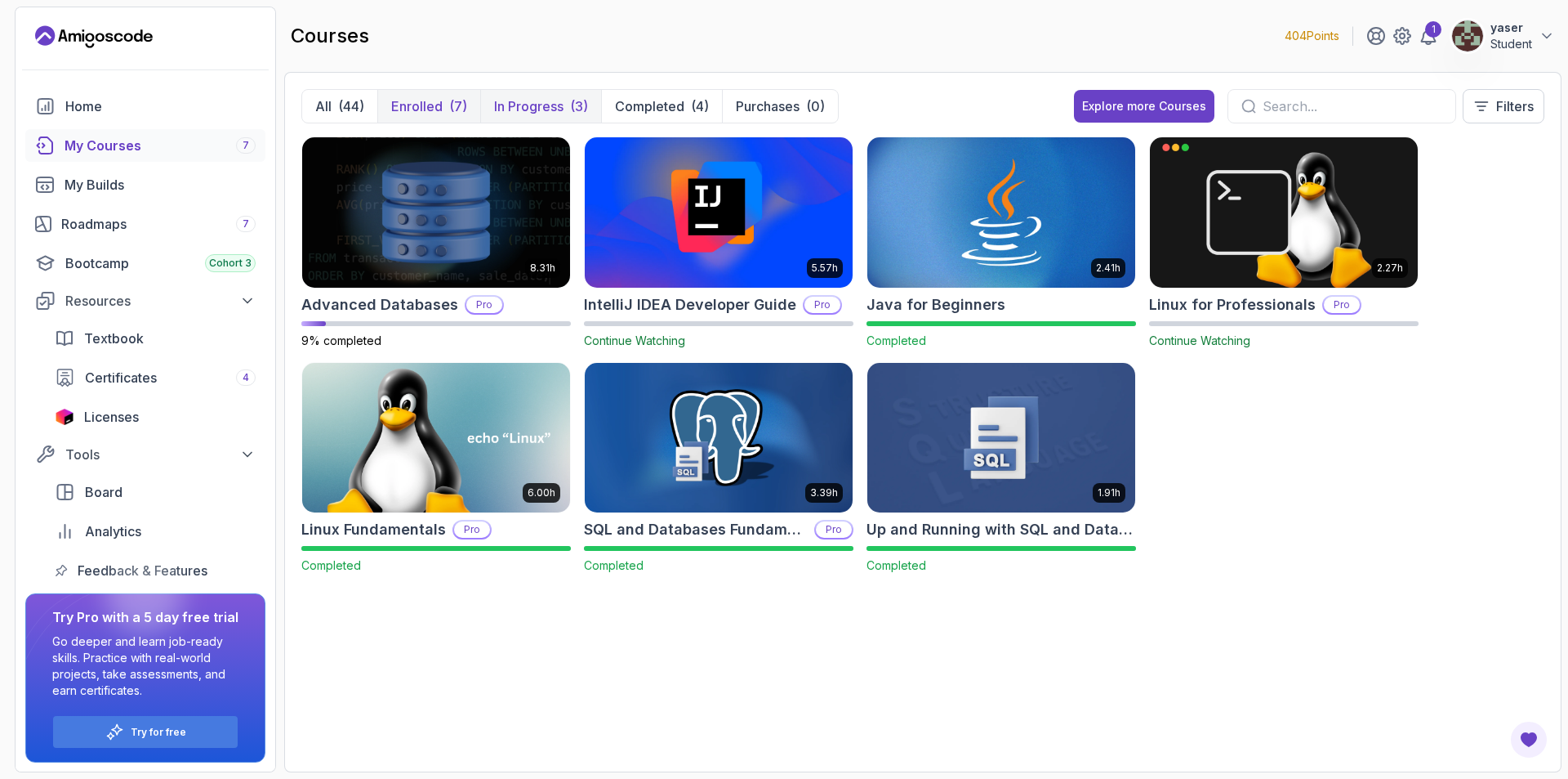
click at [510, 108] on p "In Progress" at bounding box center [529, 106] width 69 height 20
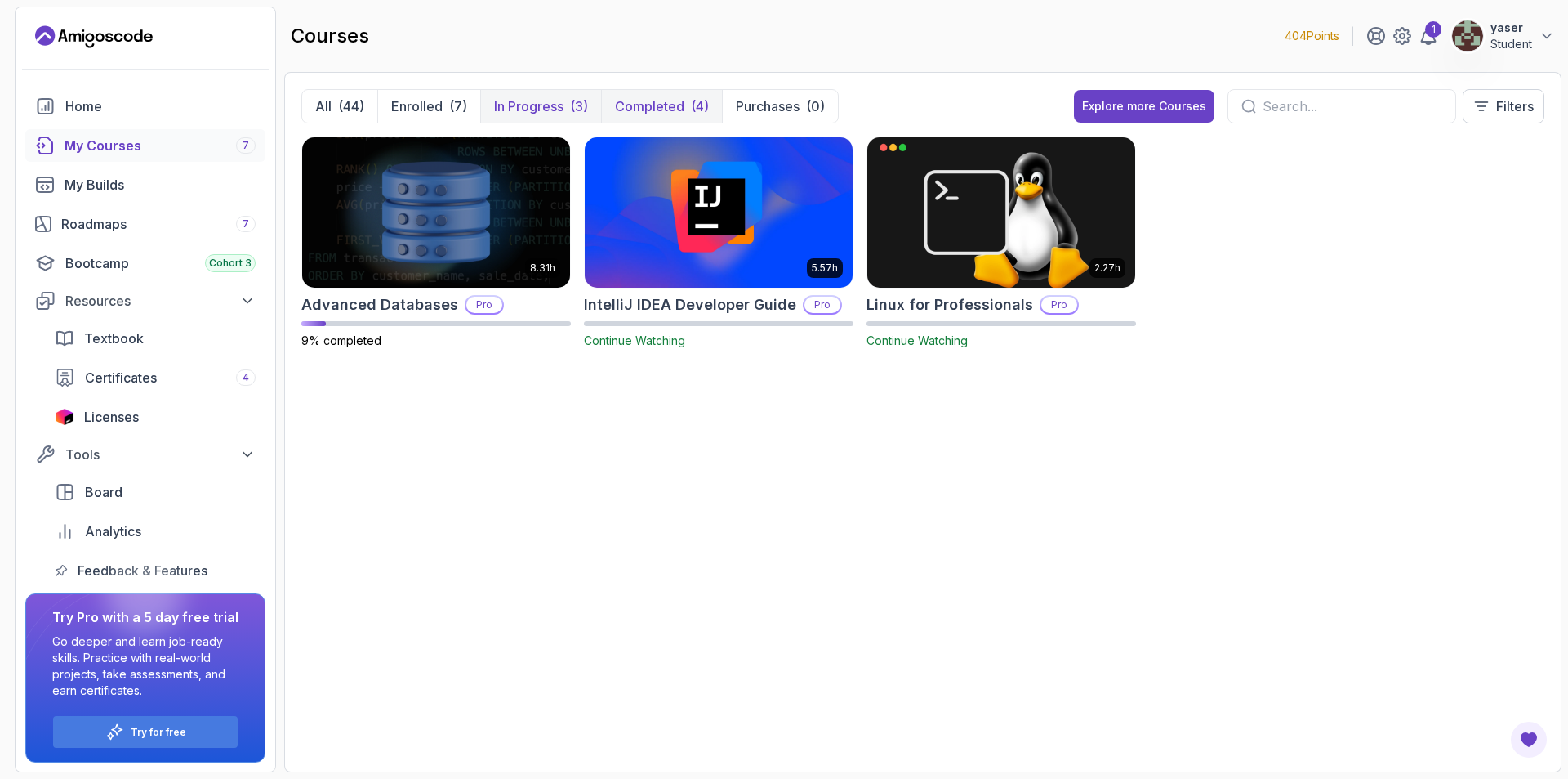
click at [635, 105] on p "Completed" at bounding box center [650, 106] width 69 height 20
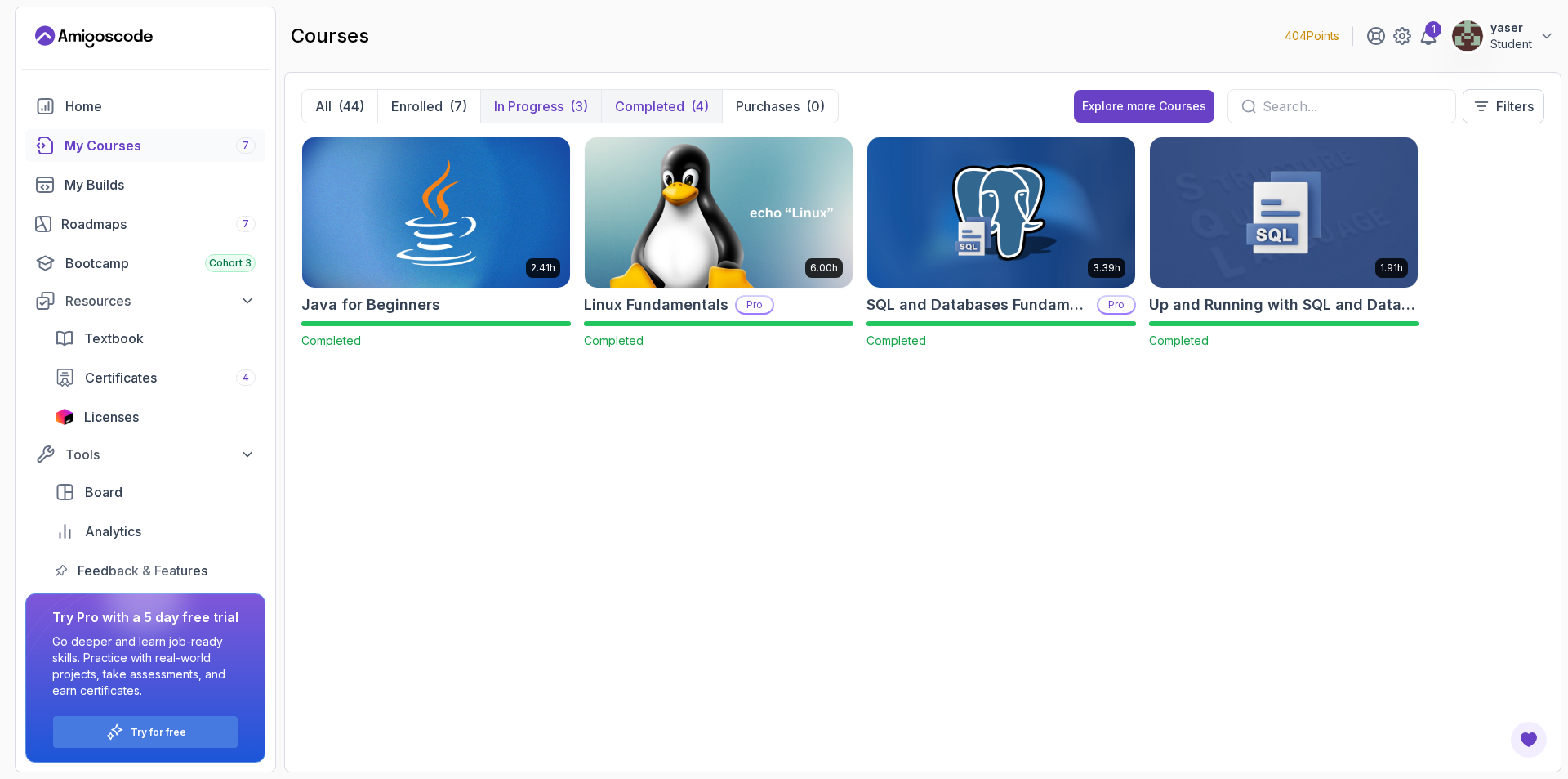
click at [535, 104] on p "In Progress" at bounding box center [529, 106] width 69 height 20
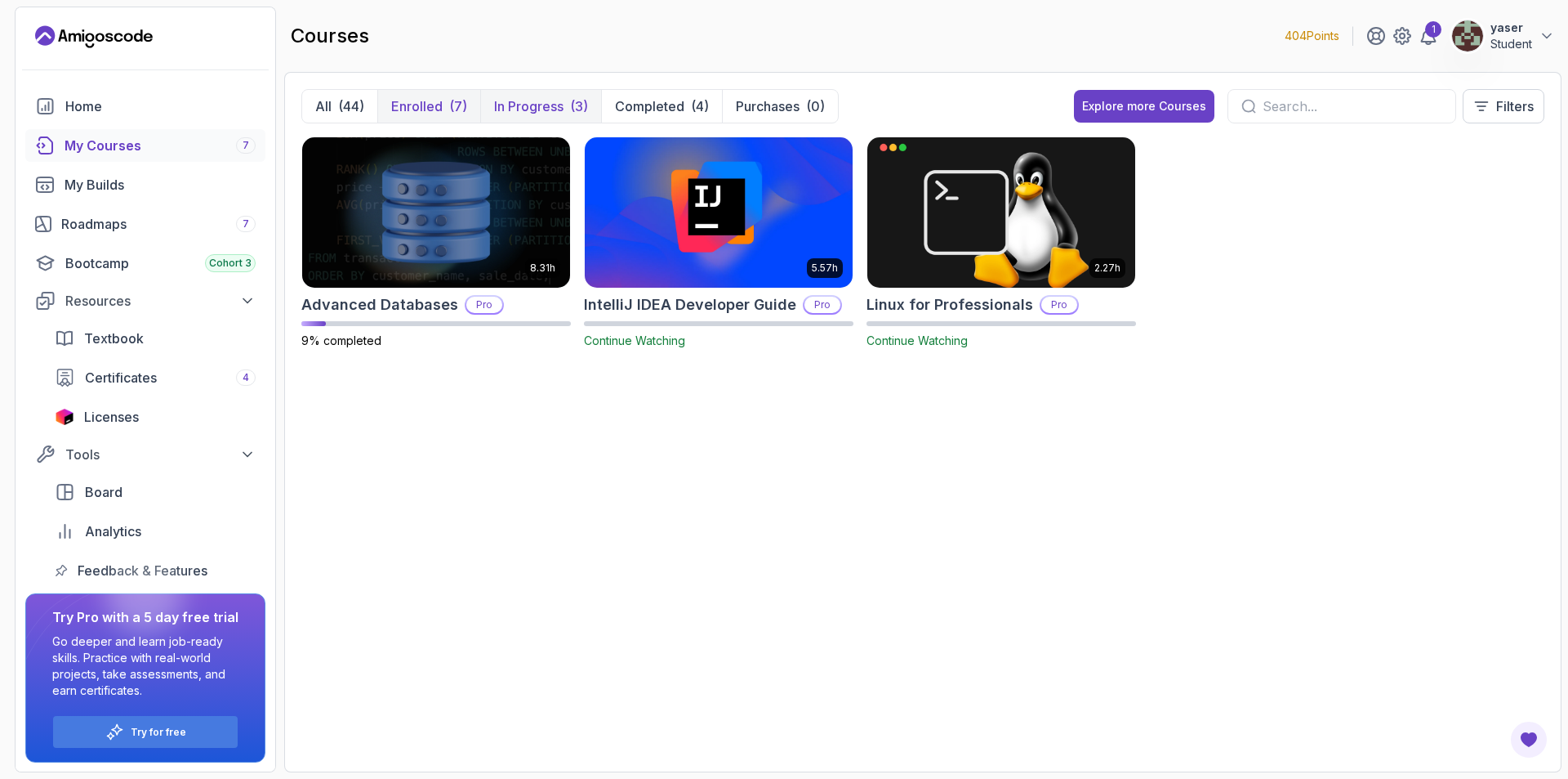
click at [414, 106] on p "Enrolled" at bounding box center [417, 106] width 52 height 20
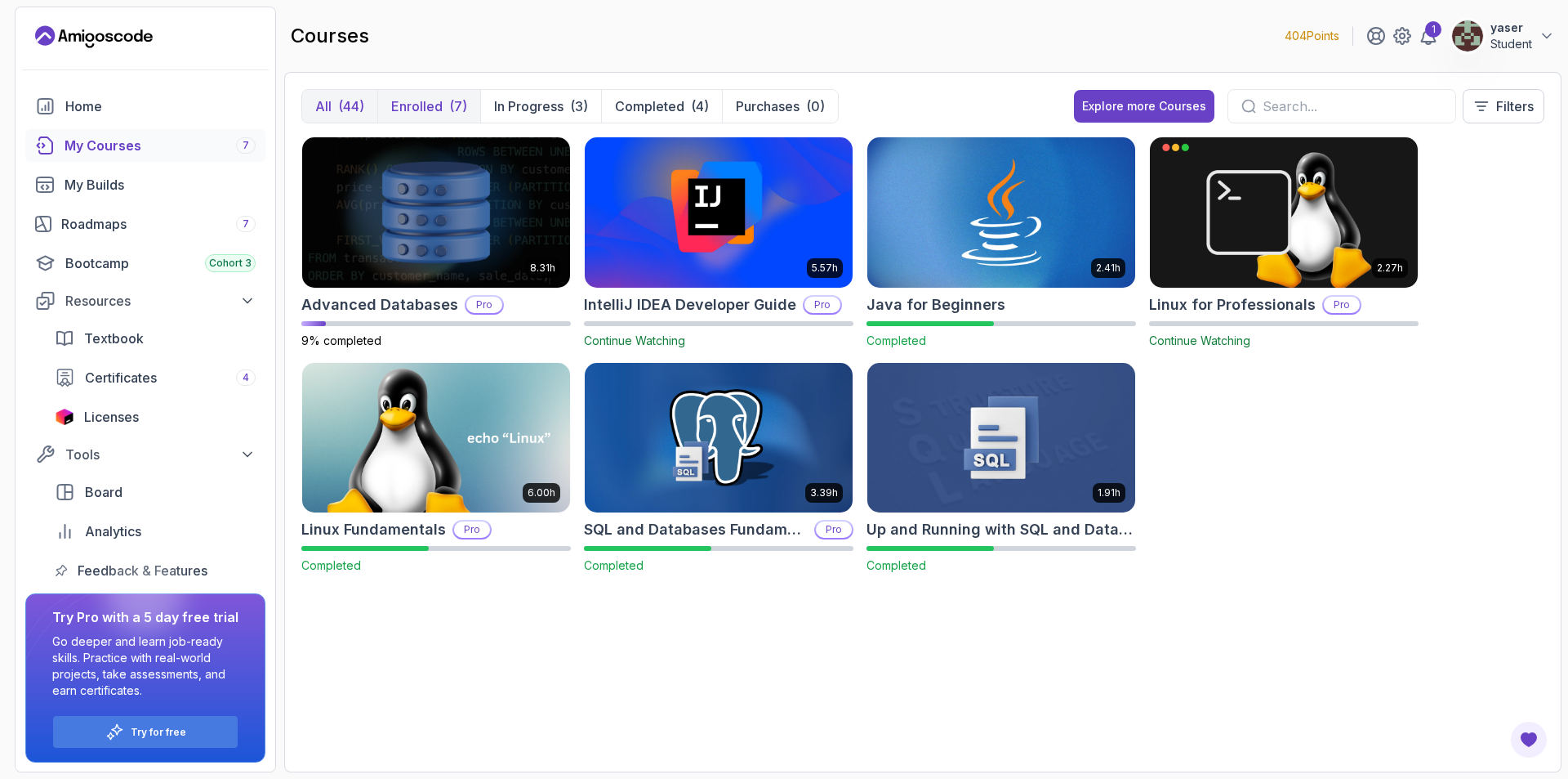
click at [341, 110] on div "(44)" at bounding box center [351, 106] width 26 height 20
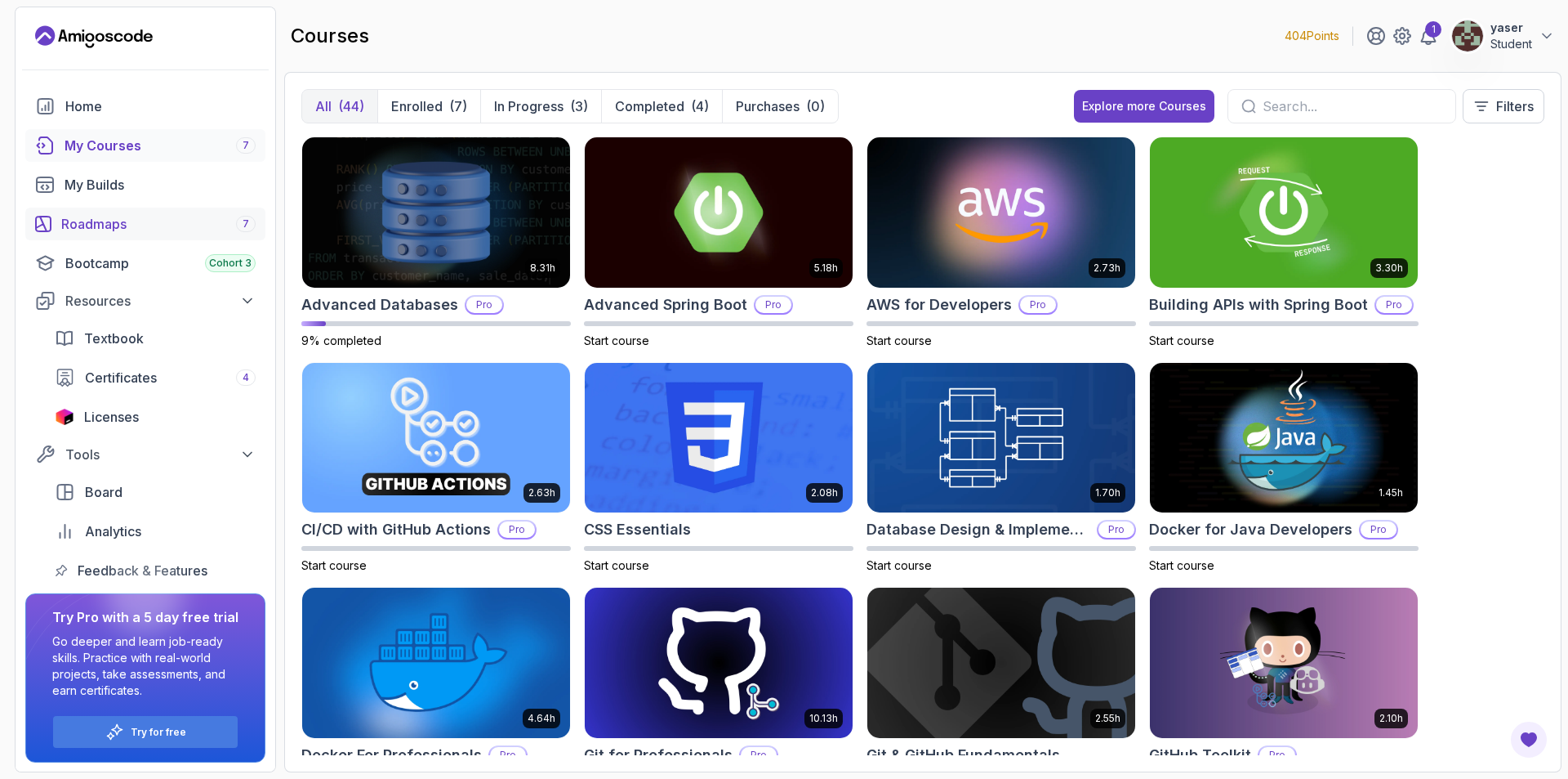
click at [95, 220] on div "Roadmaps 7" at bounding box center [158, 224] width 194 height 20
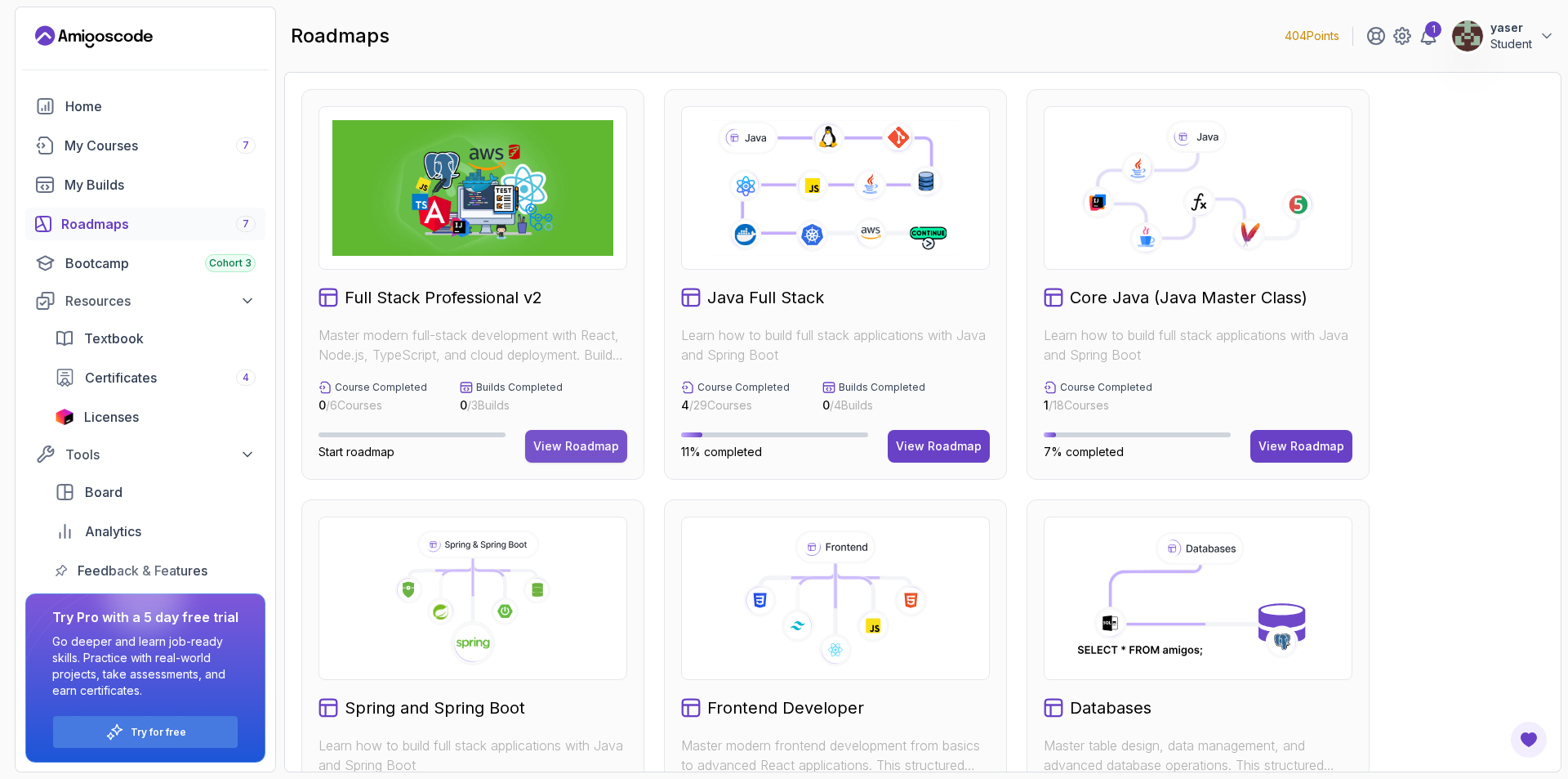
click at [561, 447] on div "View Roadmap" at bounding box center [576, 446] width 86 height 16
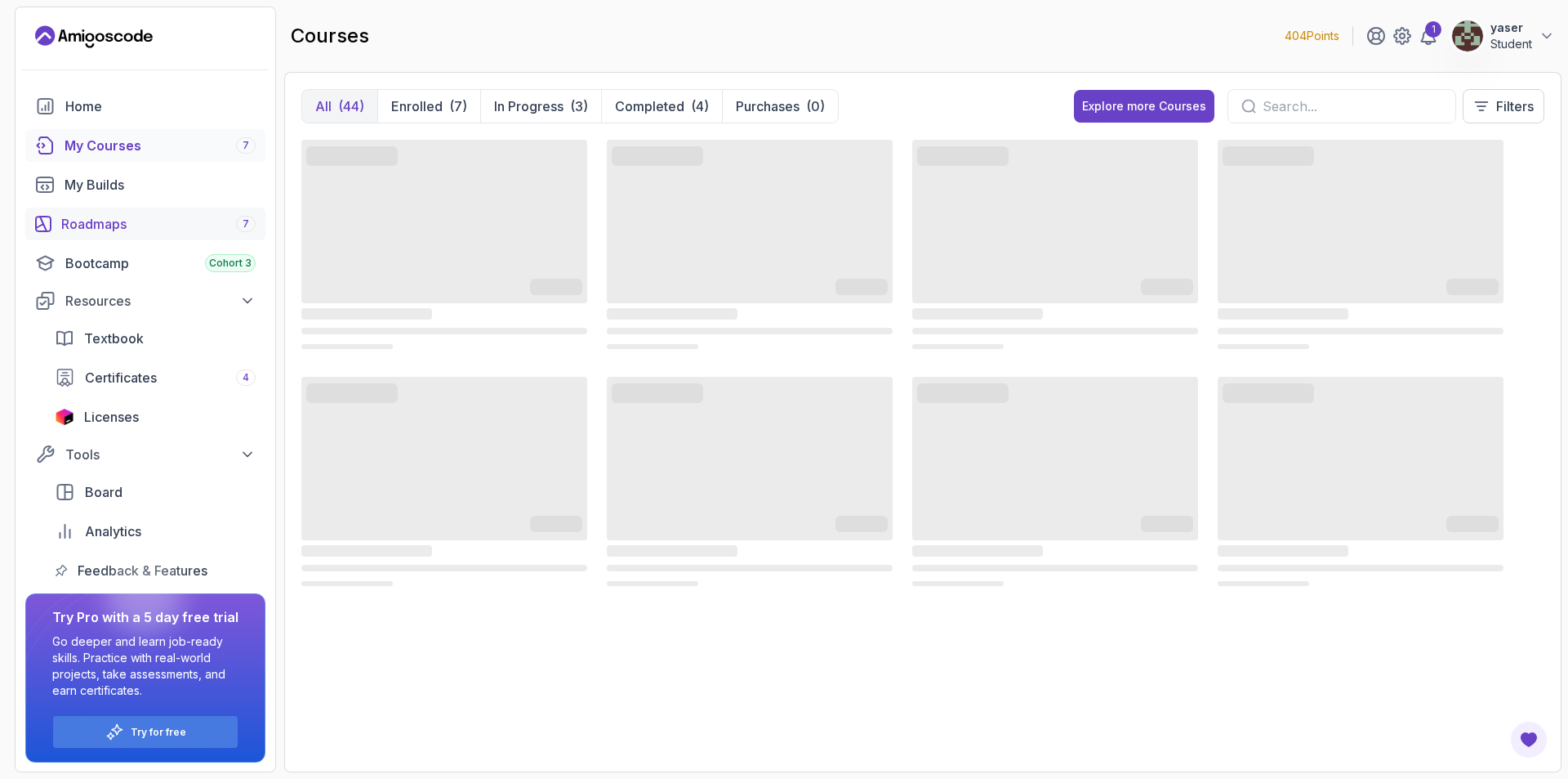
click at [86, 228] on div "Roadmaps 7" at bounding box center [158, 224] width 194 height 20
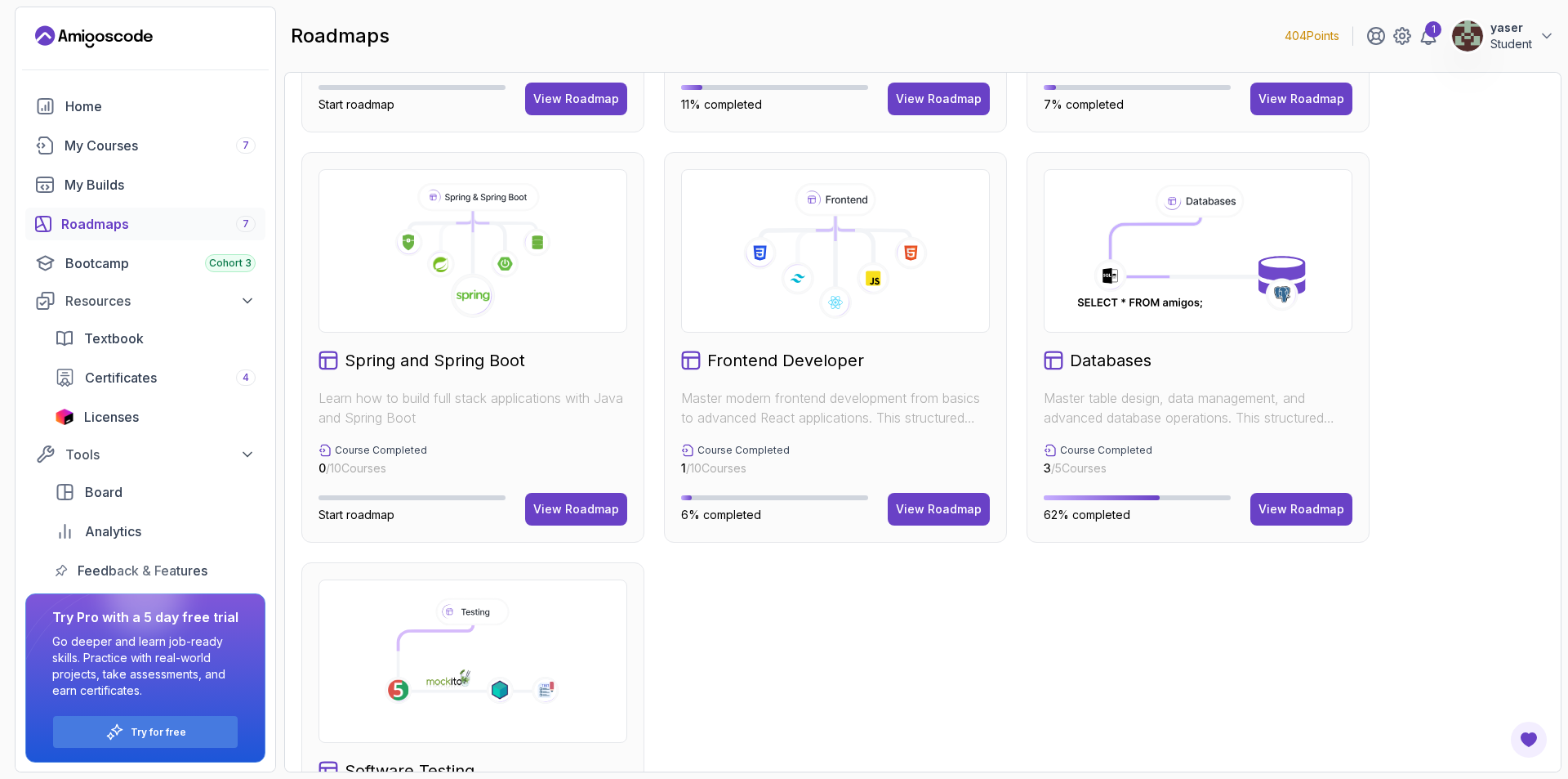
scroll to position [300, 0]
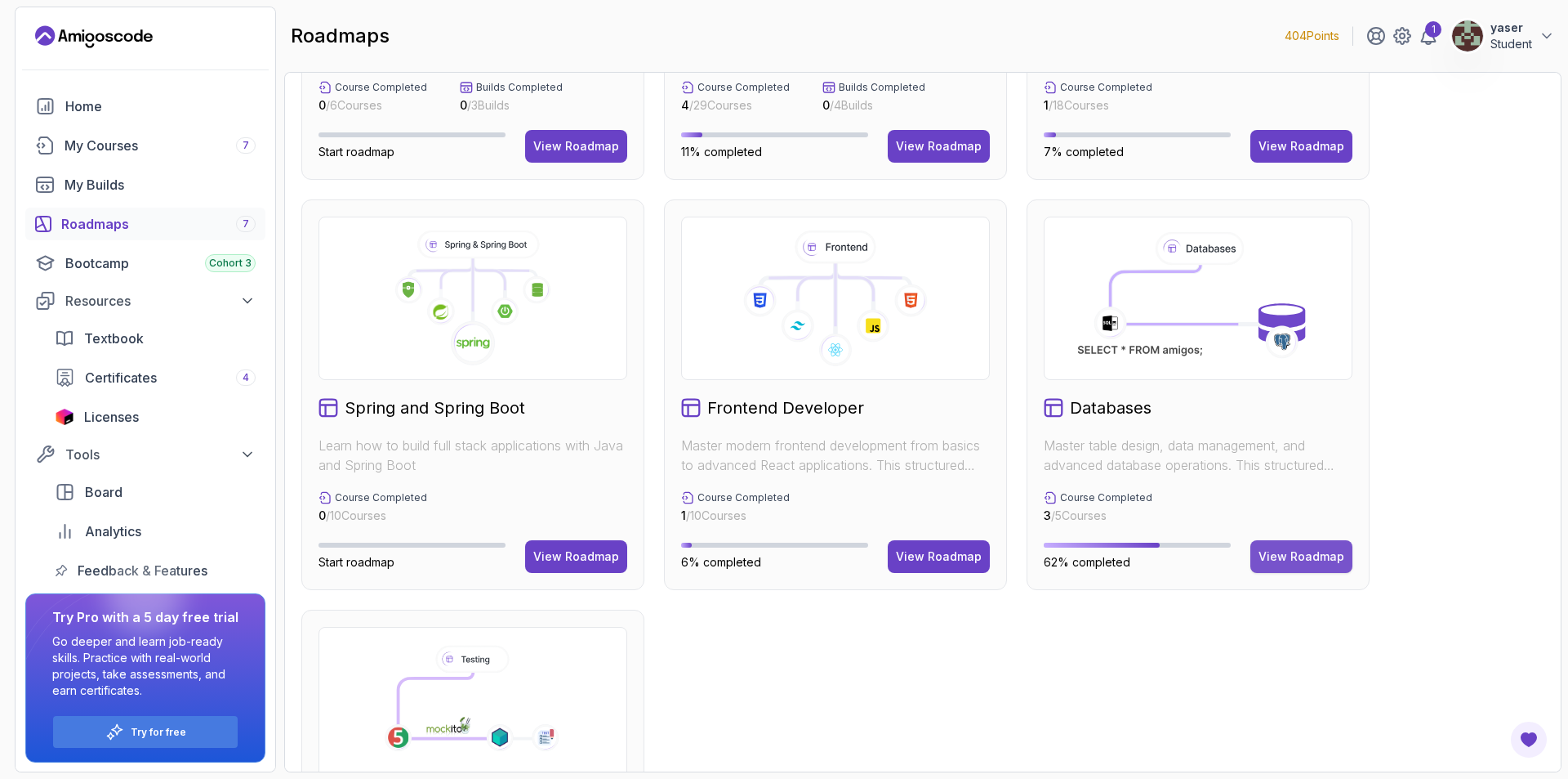
click at [1278, 557] on div "View Roadmap" at bounding box center [1301, 556] width 86 height 16
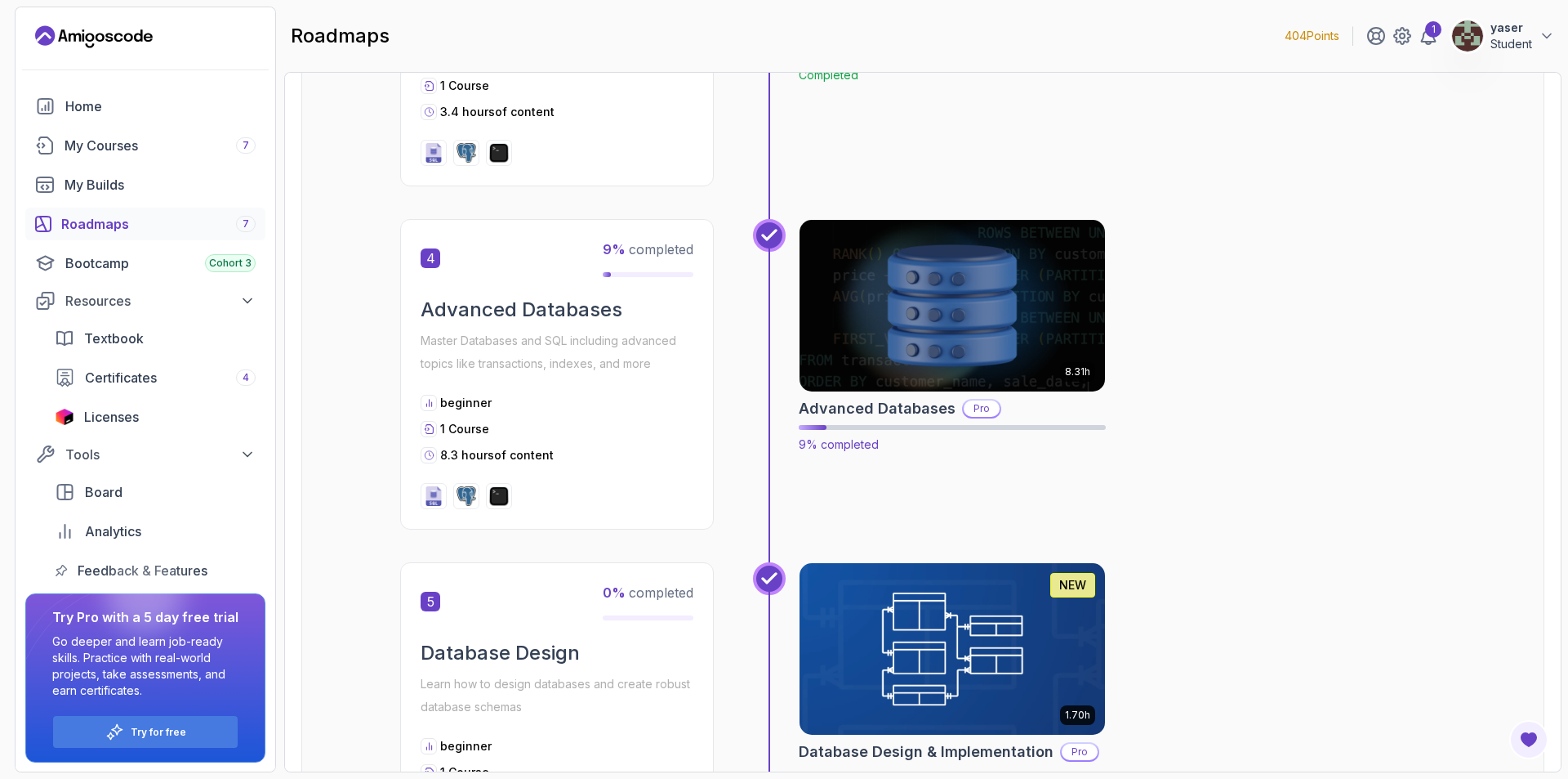
scroll to position [1160, 0]
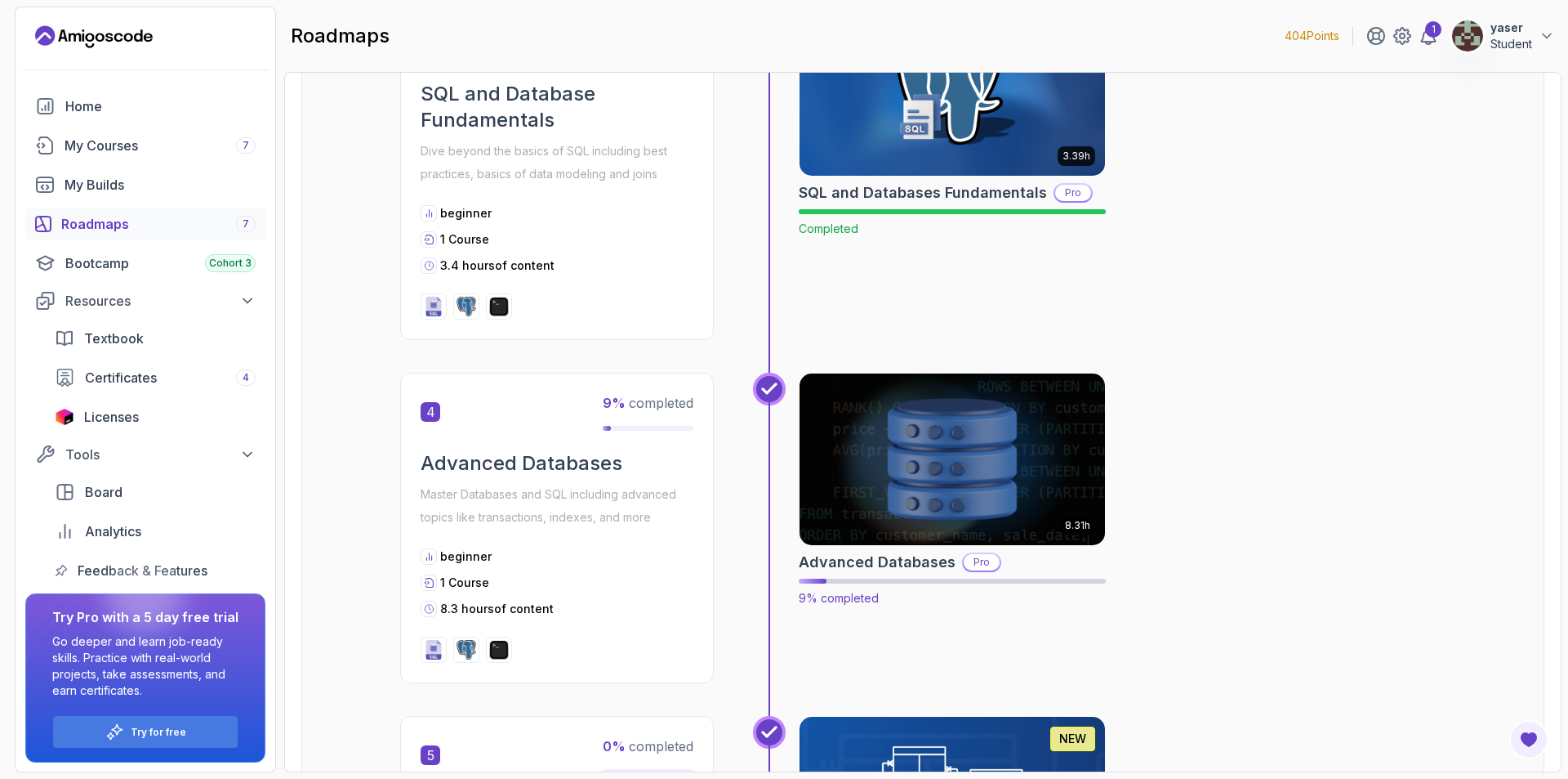
click at [969, 464] on img at bounding box center [953, 459] width 321 height 180
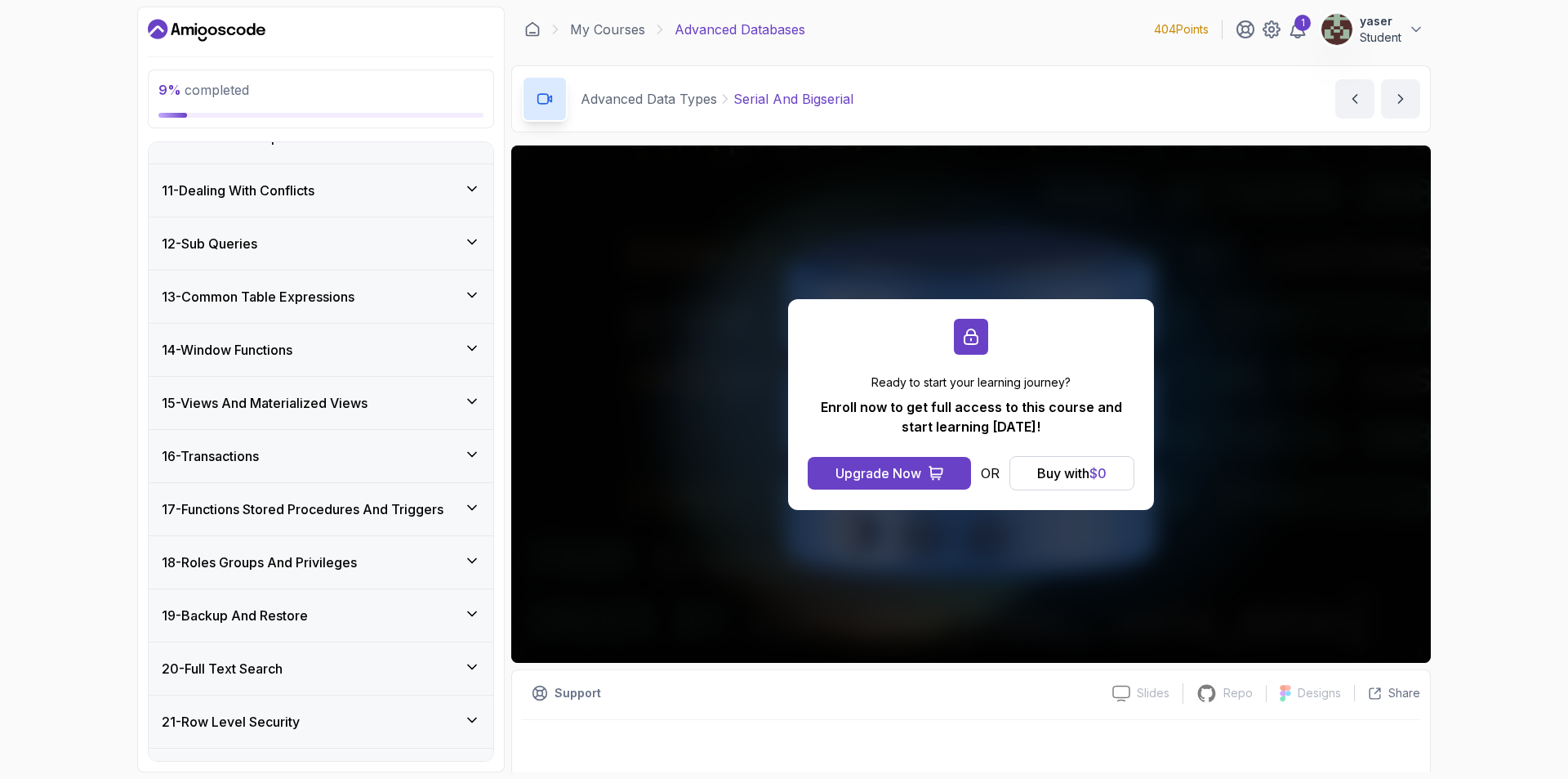
scroll to position [1304, 0]
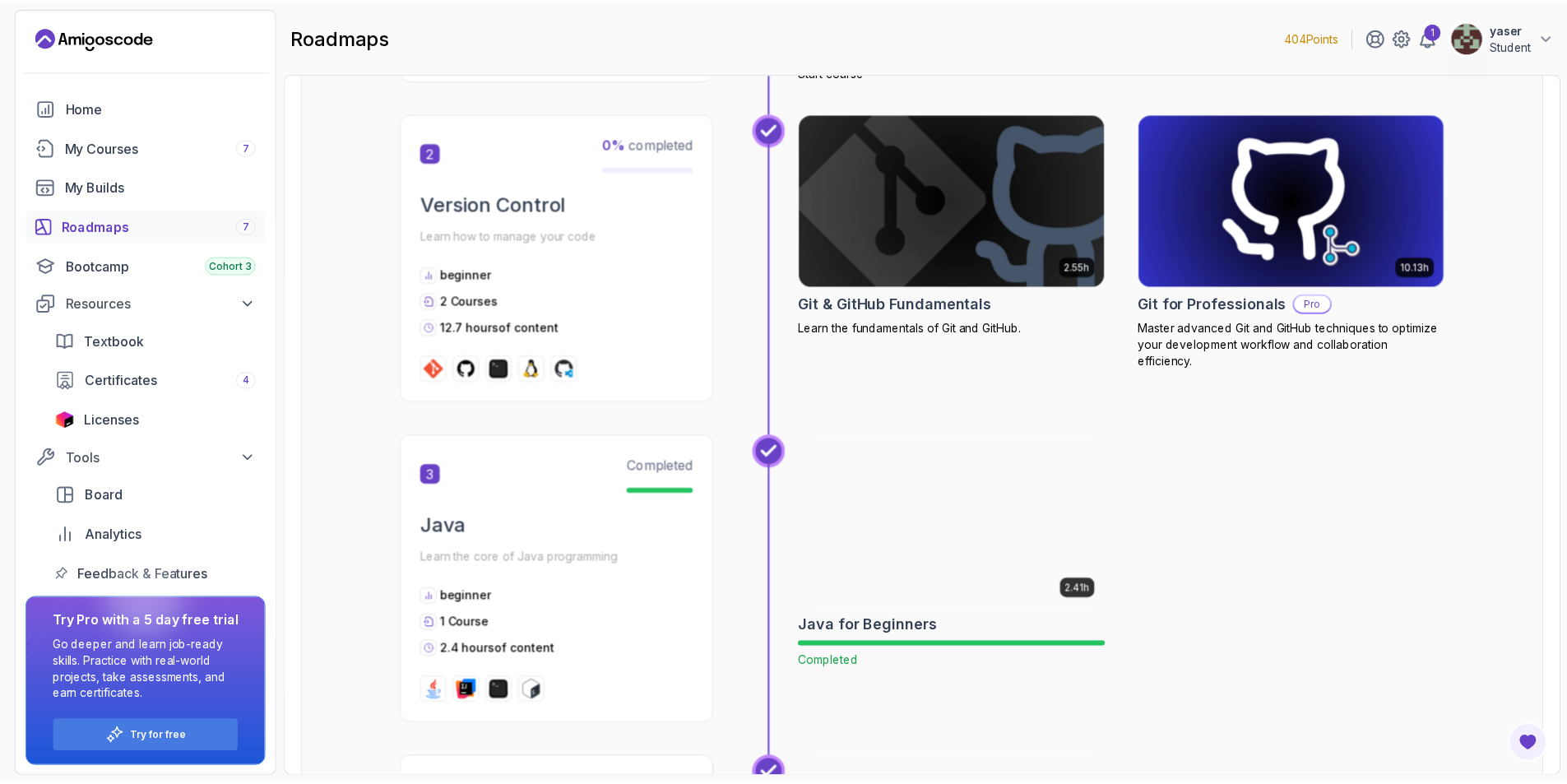
scroll to position [822, 0]
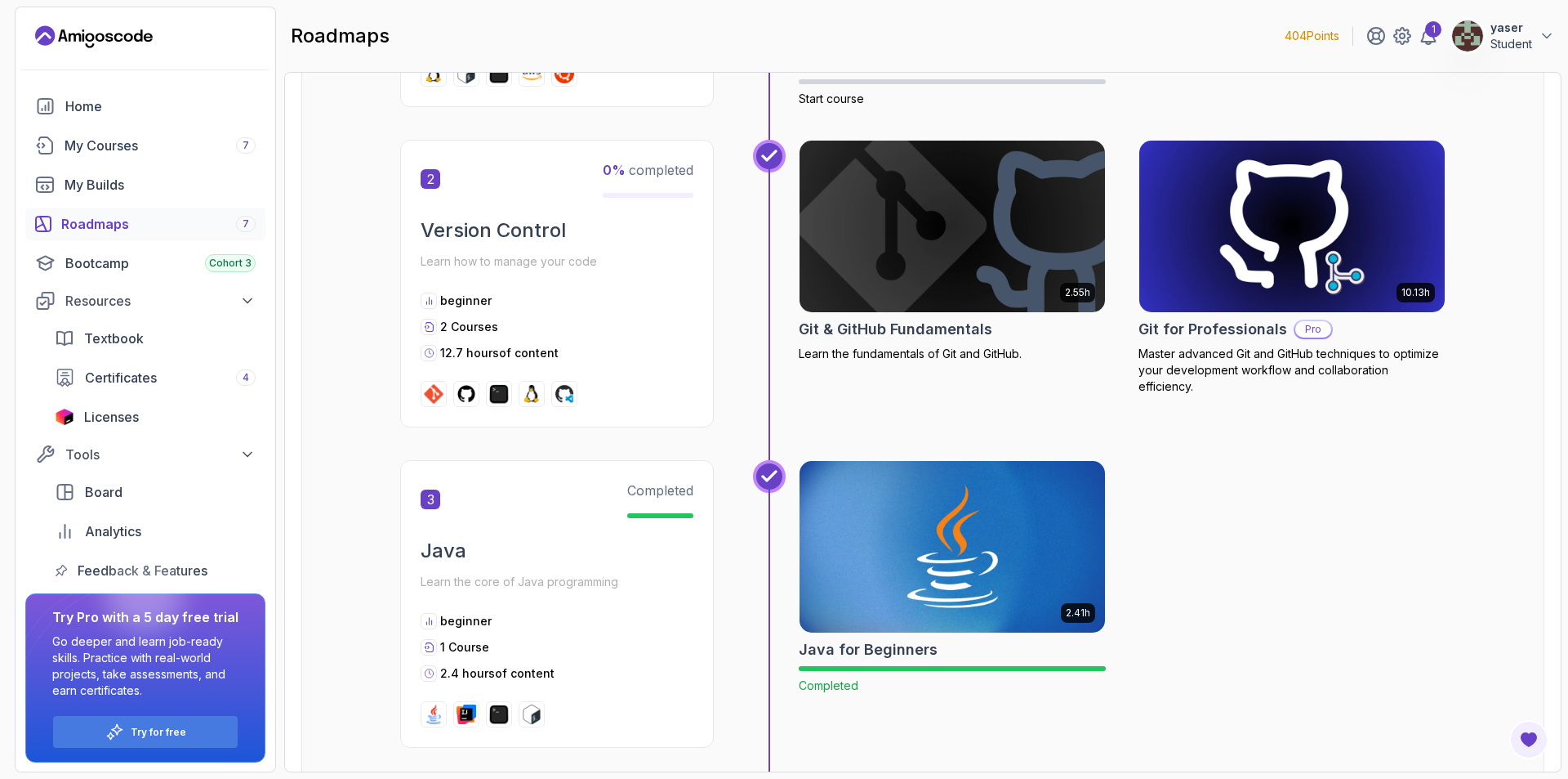
click at [1247, 246] on img at bounding box center [1292, 227] width 321 height 180
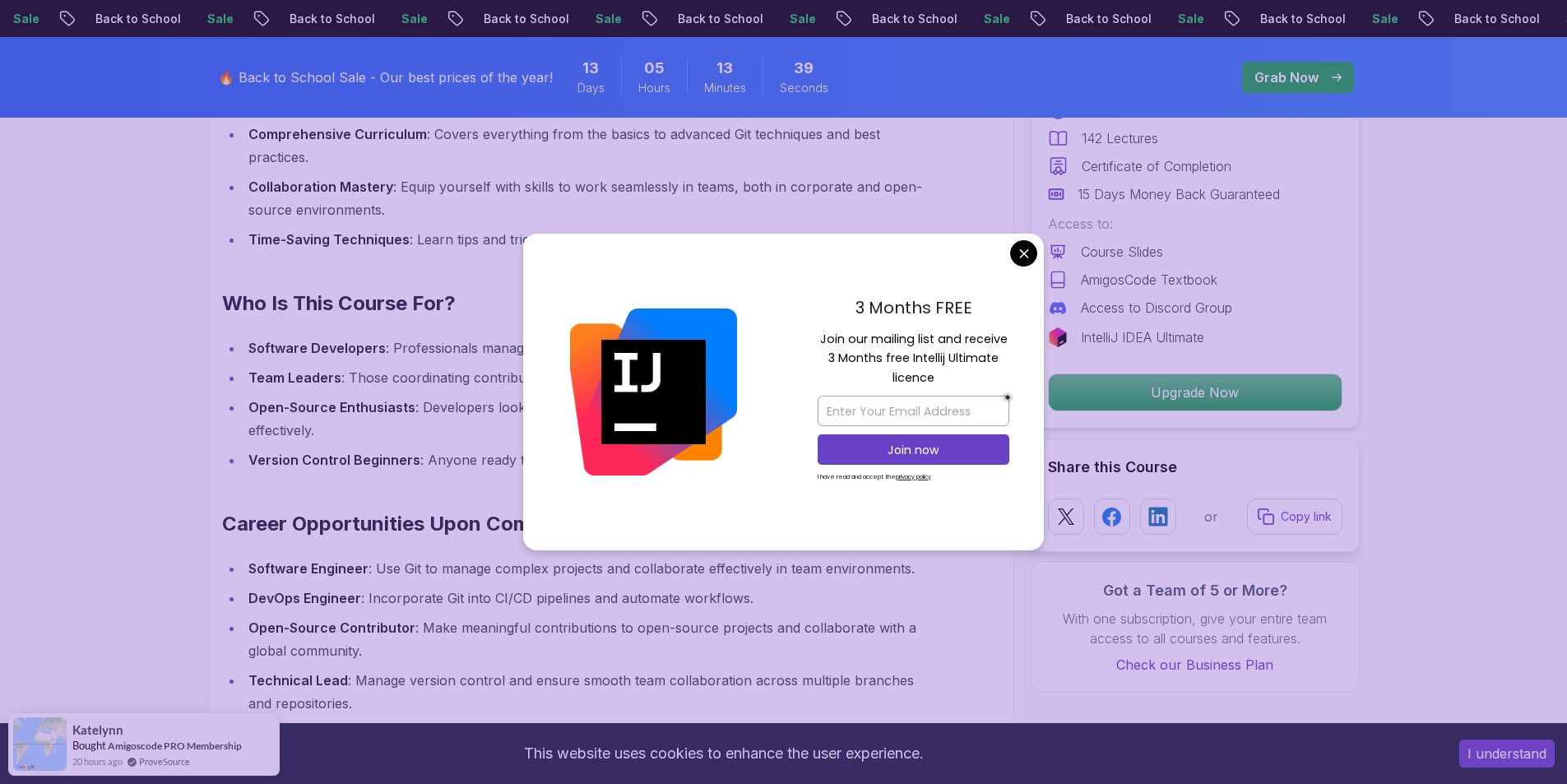
scroll to position [1645, 0]
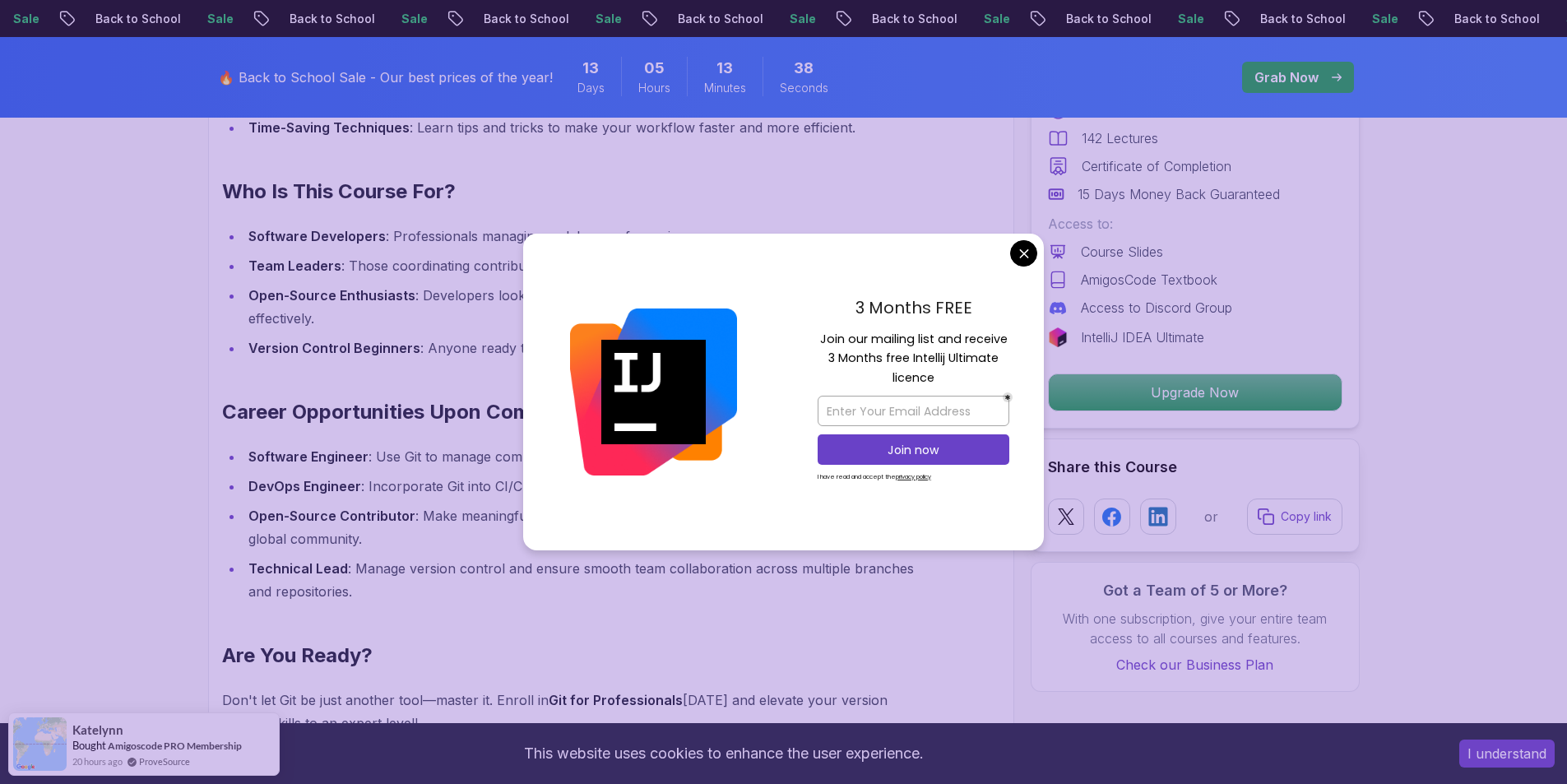
click at [1038, 250] on div "3 Months FREE Join our mailing list and receive 3 Months free Intellij Ultimate…" at bounding box center [914, 392] width 261 height 318
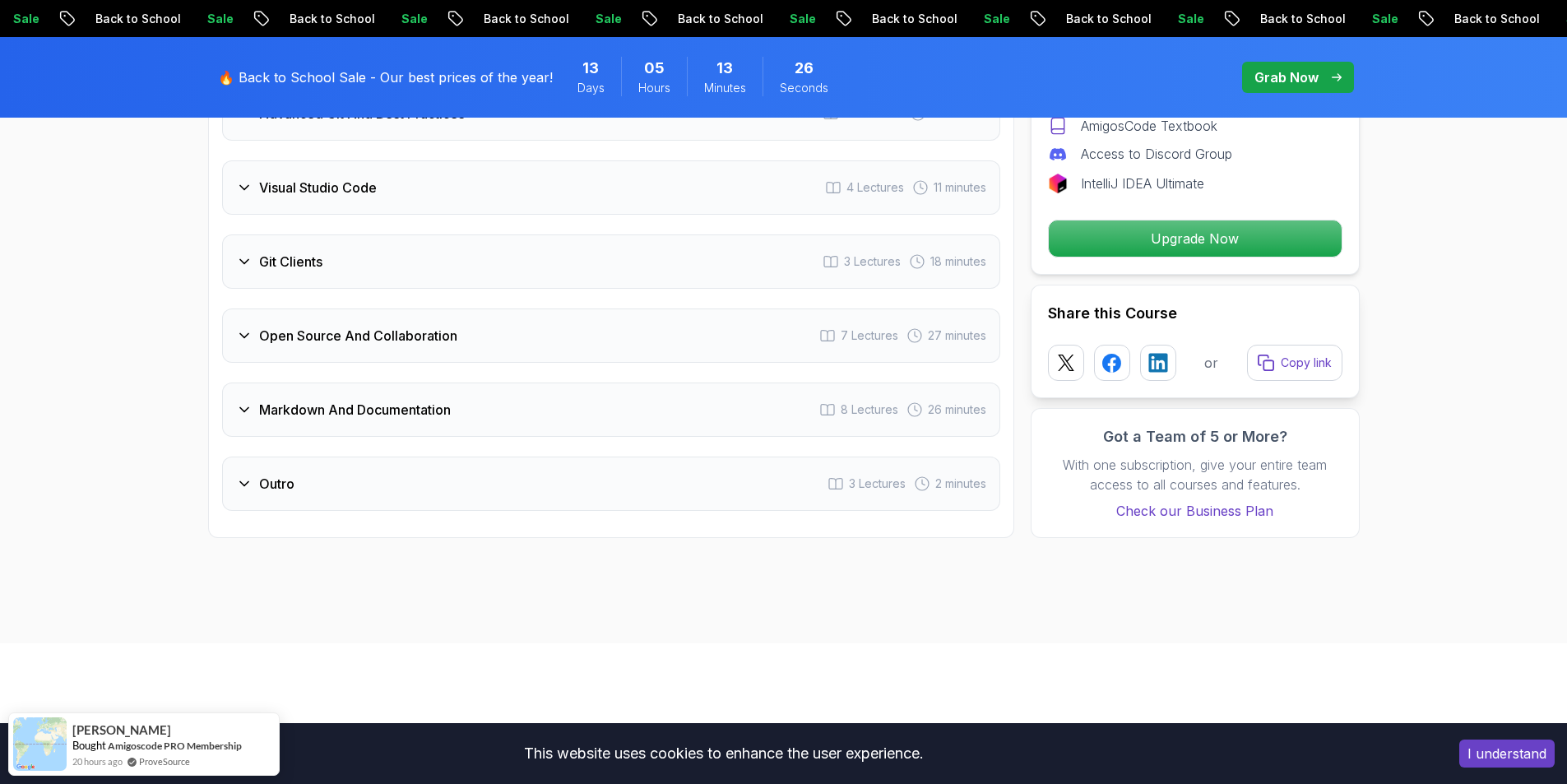
scroll to position [3618, 0]
